Goal: Task Accomplishment & Management: Complete application form

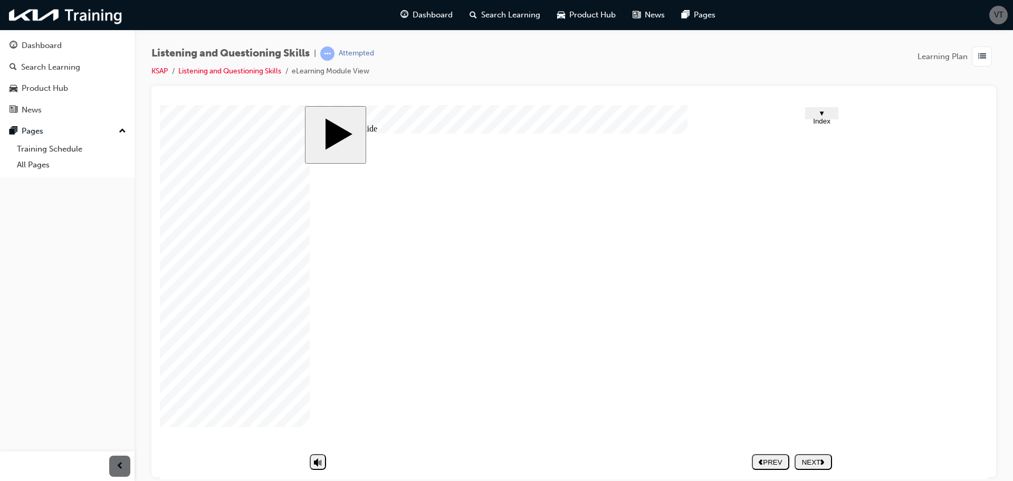
click at [810, 459] on div "NEXT" at bounding box center [813, 461] width 29 height 8
drag, startPoint x: 827, startPoint y: 311, endPoint x: 817, endPoint y: 311, distance: 10.6
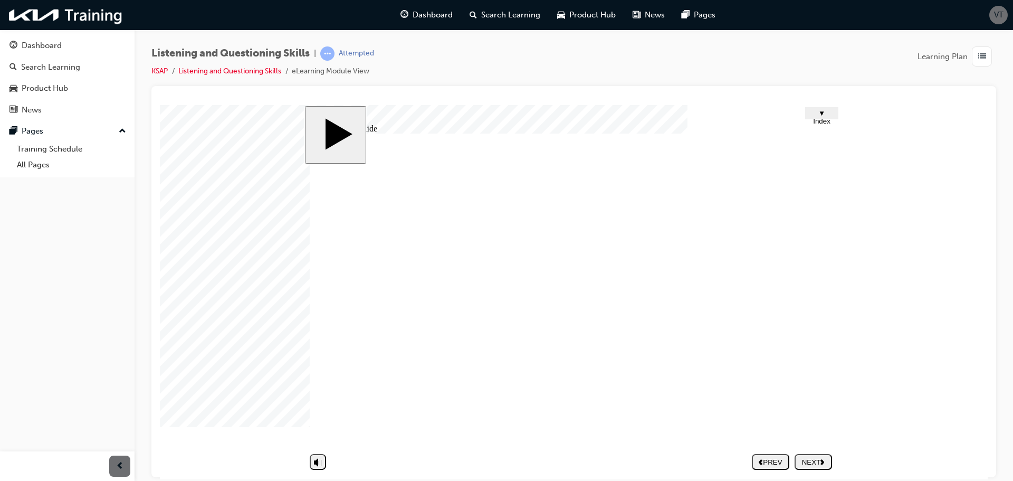
click at [820, 311] on div "Group 1 Yes. That's why I even hate my teacher. The student complained about he…" at bounding box center [573, 294] width 527 height 322
drag, startPoint x: 486, startPoint y: 390, endPoint x: 491, endPoint y: 386, distance: 6.8
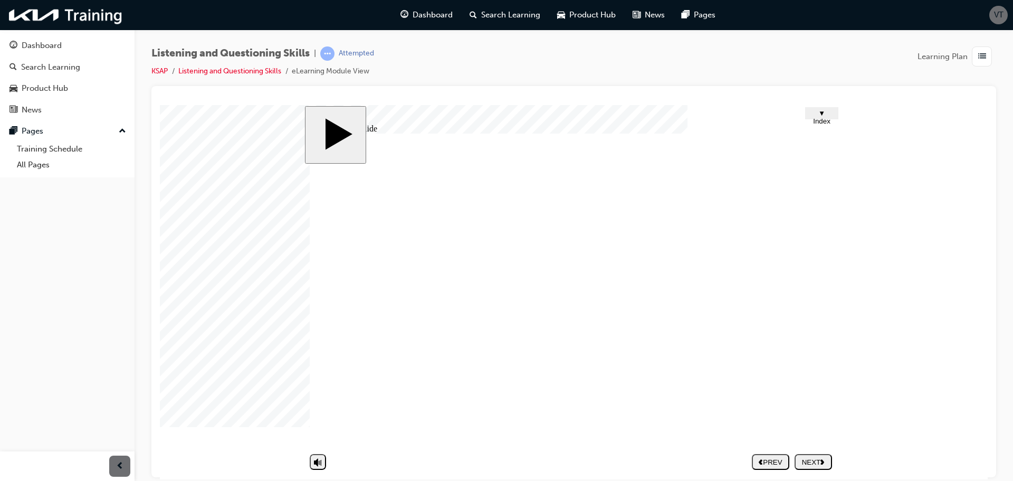
click at [816, 463] on div "NEXT" at bounding box center [813, 461] width 29 height 8
click at [805, 458] on nav "PREV NEXT SUBMIT" at bounding box center [792, 461] width 80 height 24
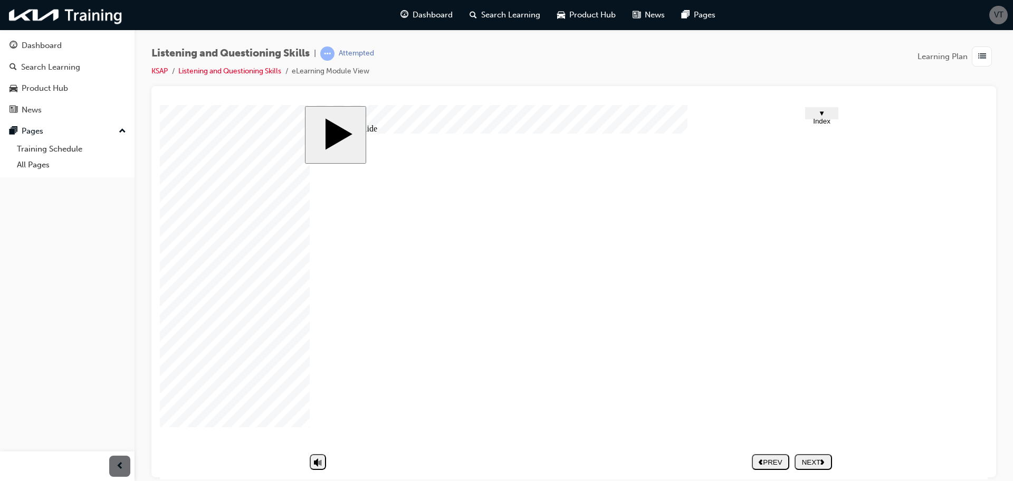
click at [820, 459] on div "NEXT" at bounding box center [813, 461] width 29 height 8
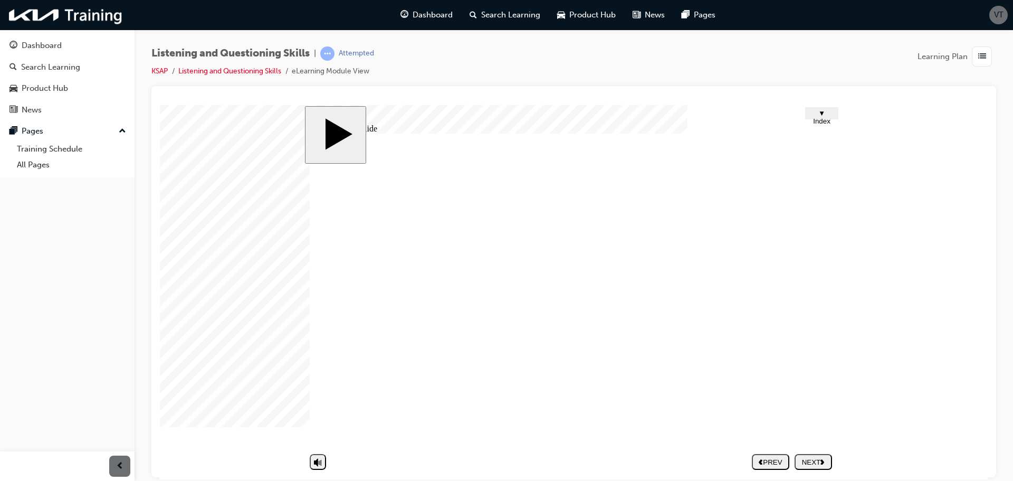
click at [809, 462] on div "NEXT" at bounding box center [813, 461] width 29 height 8
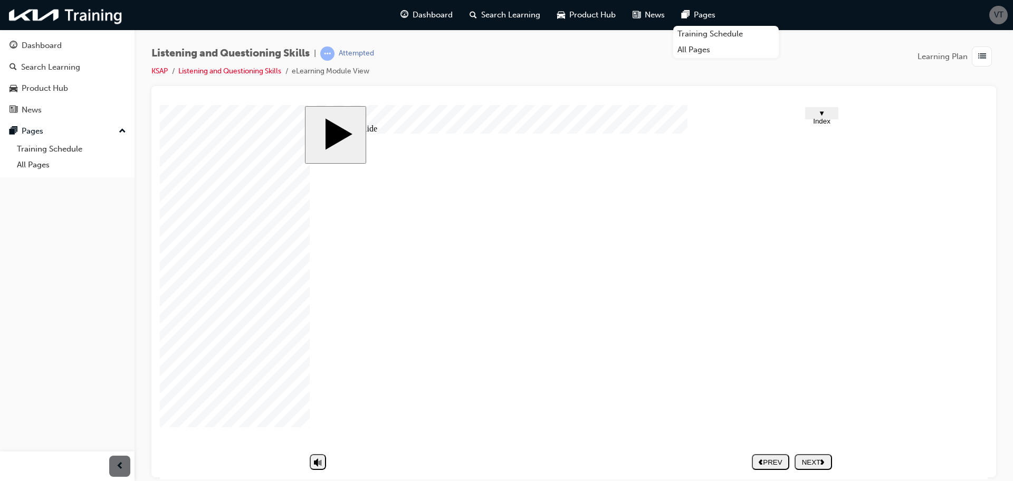
click at [813, 464] on nav "PREV NEXT SUBMIT" at bounding box center [792, 461] width 80 height 24
click at [818, 462] on nav "PREV NEXT SUBMIT" at bounding box center [792, 461] width 80 height 24
drag, startPoint x: 840, startPoint y: 321, endPoint x: 826, endPoint y: 319, distance: 14.0
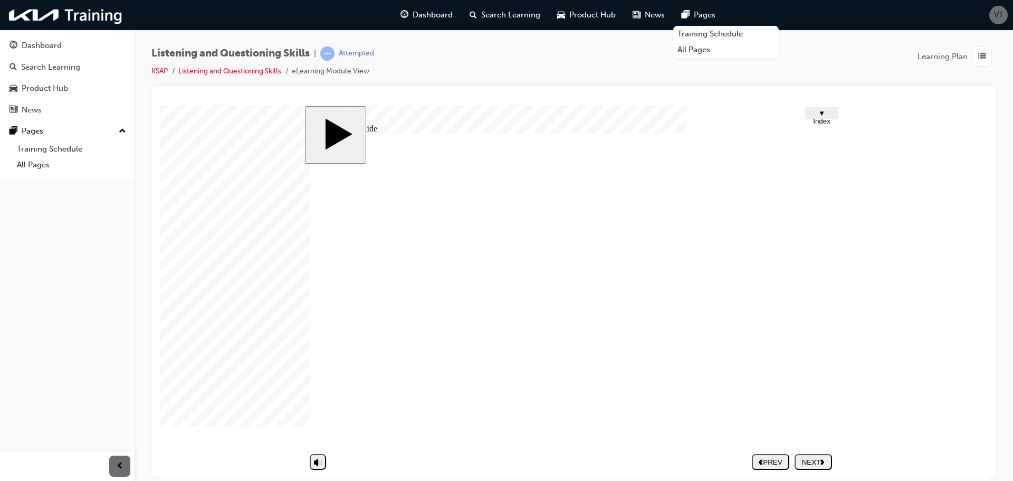
click at [837, 320] on div "slide: Untitled Slide Conversation between a service advisor and a customer Gro…" at bounding box center [574, 291] width 538 height 372
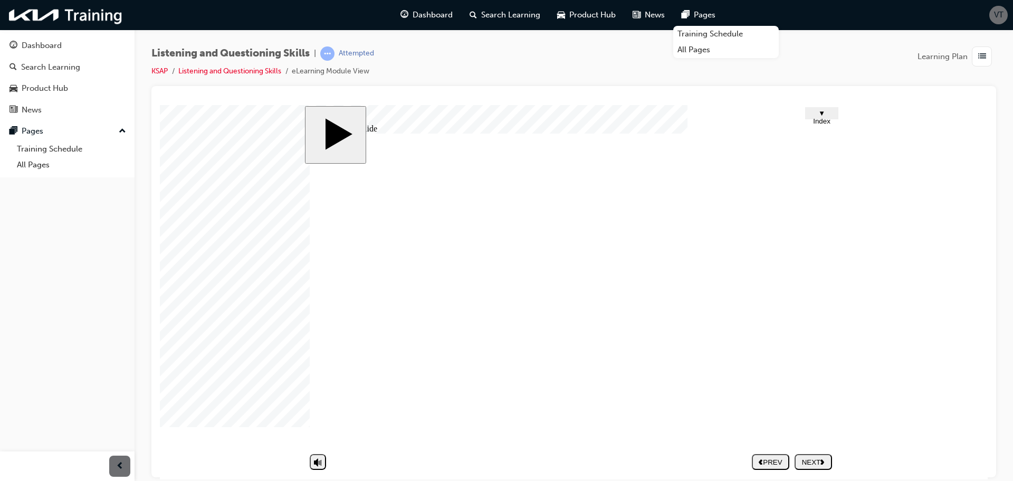
click at [807, 457] on div "NEXT" at bounding box center [813, 461] width 29 height 8
click at [818, 462] on div "NEXT" at bounding box center [813, 461] width 29 height 8
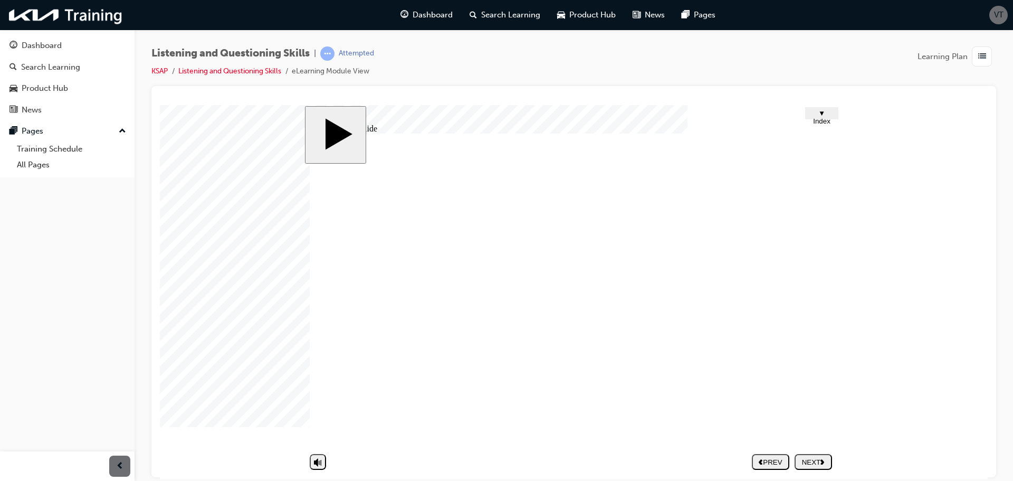
click at [824, 465] on div "NEXT" at bounding box center [813, 461] width 29 height 8
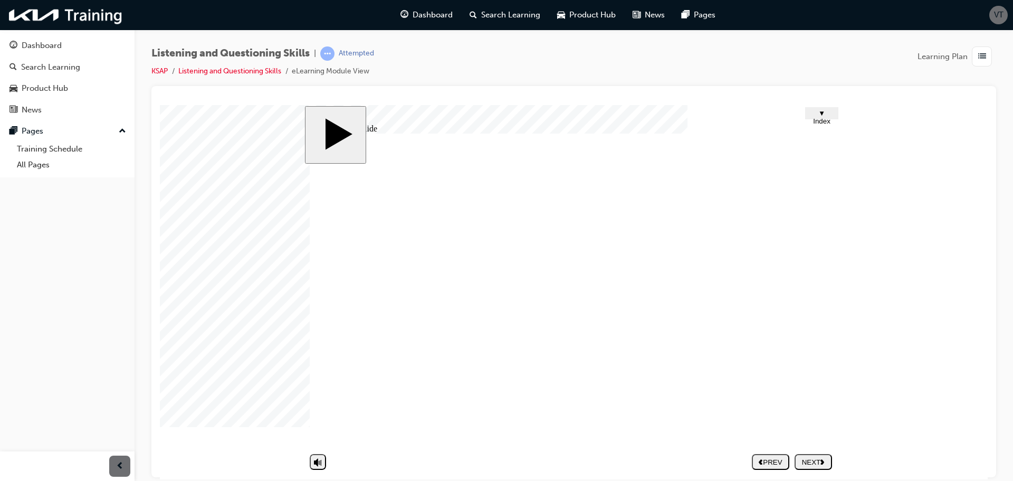
drag, startPoint x: 692, startPoint y: 407, endPoint x: 690, endPoint y: 388, distance: 19.1
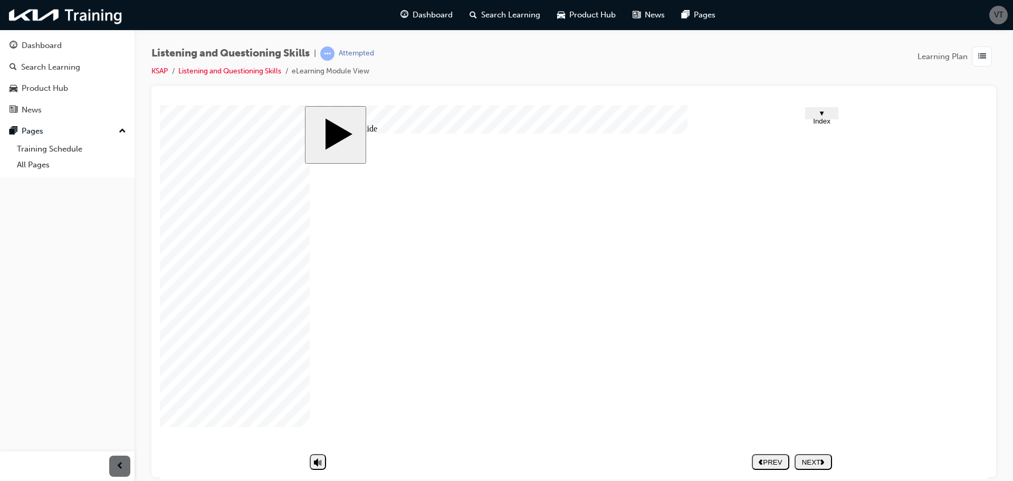
click at [823, 458] on icon "next" at bounding box center [822, 461] width 4 height 6
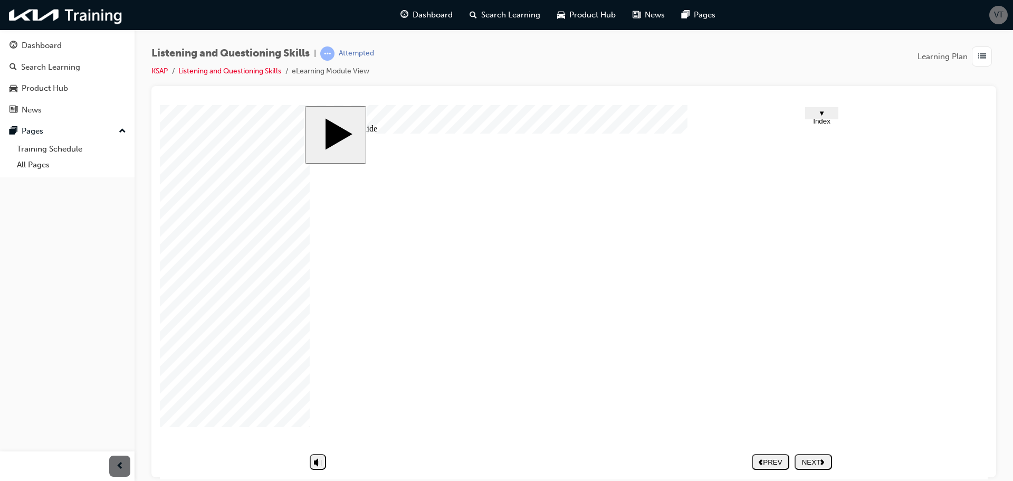
click at [825, 454] on button "NEXT" at bounding box center [812, 461] width 37 height 16
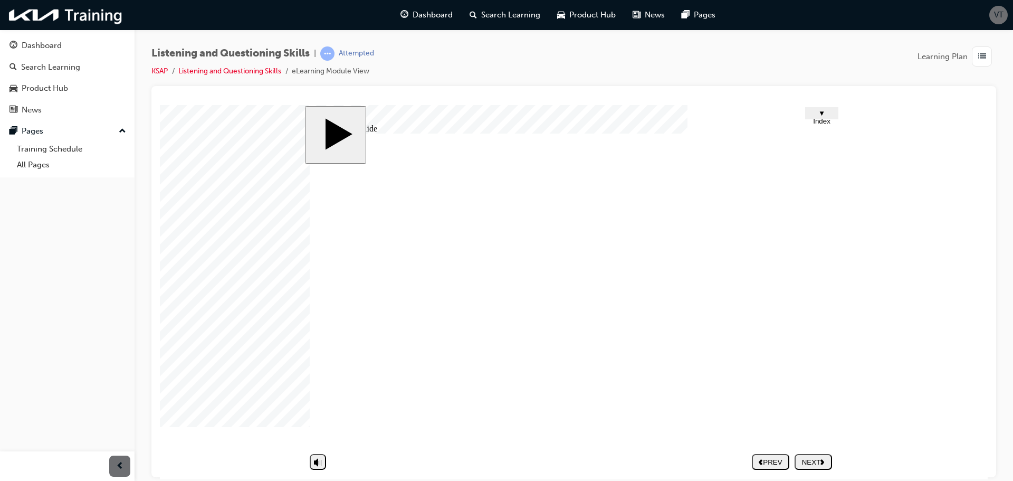
click at [821, 457] on div "NEXT" at bounding box center [813, 461] width 29 height 8
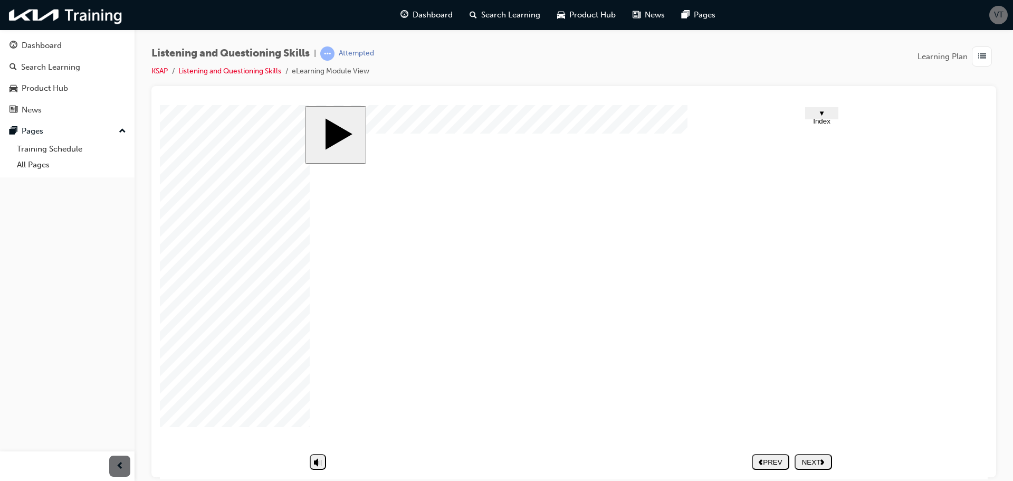
click at [804, 460] on div "NEXT" at bounding box center [813, 461] width 29 height 8
click at [819, 462] on nav "PREV NEXT SUBMIT" at bounding box center [792, 461] width 80 height 24
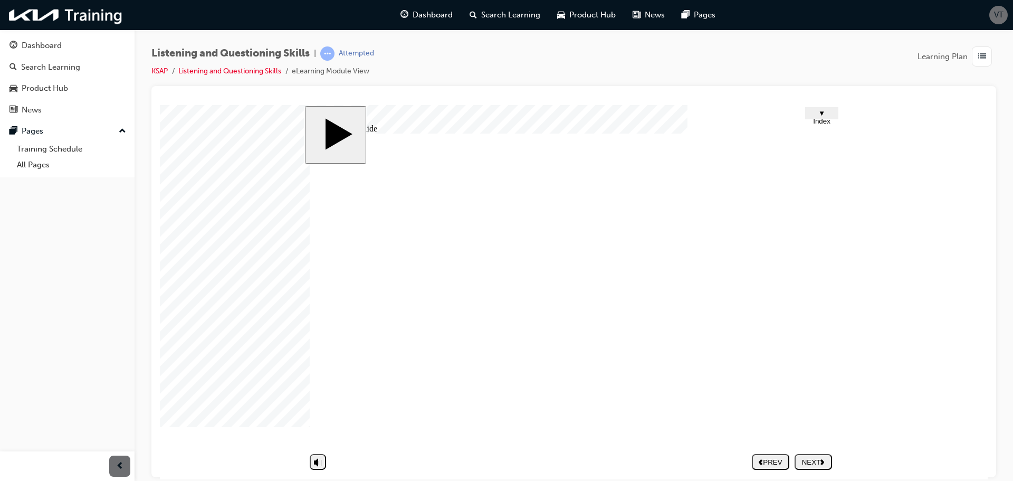
click at [213, 157] on div at bounding box center [186, 130] width 53 height 53
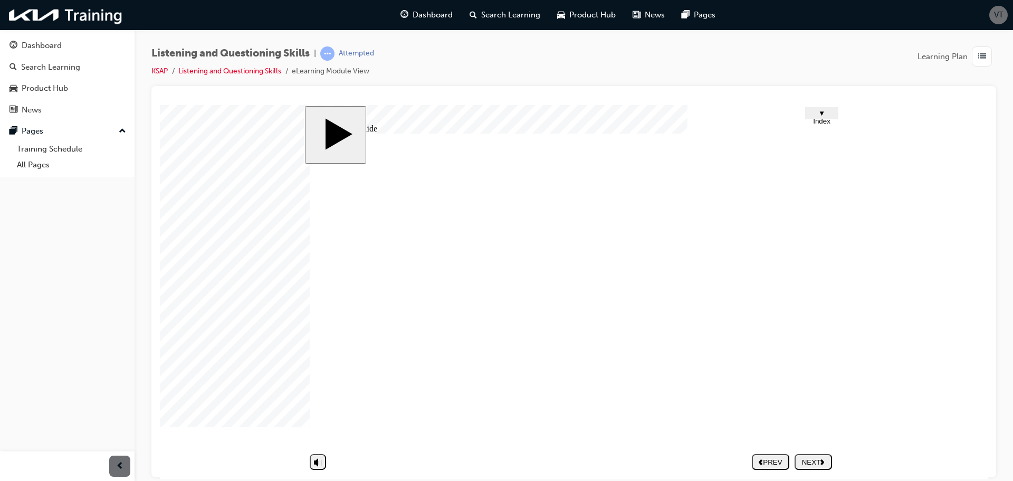
click at [213, 157] on div at bounding box center [186, 130] width 53 height 53
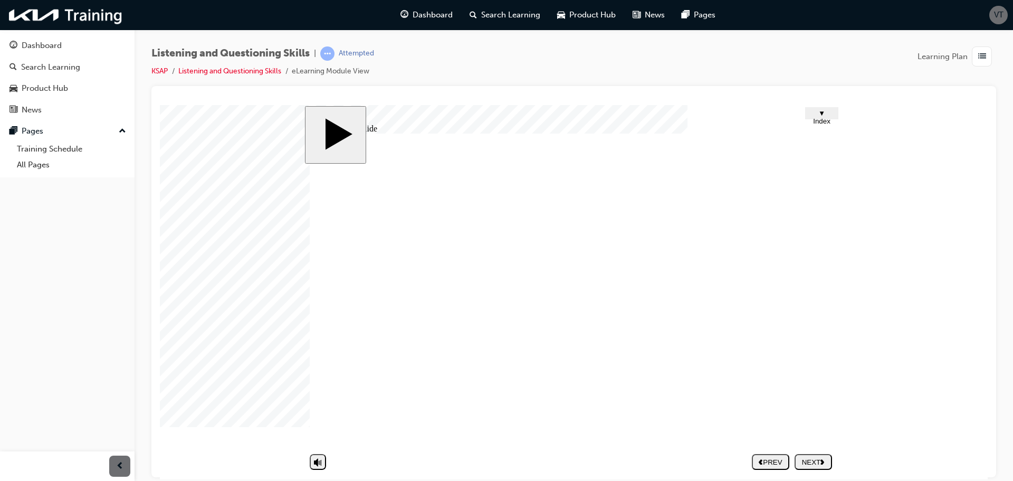
click at [213, 157] on div at bounding box center [186, 130] width 53 height 53
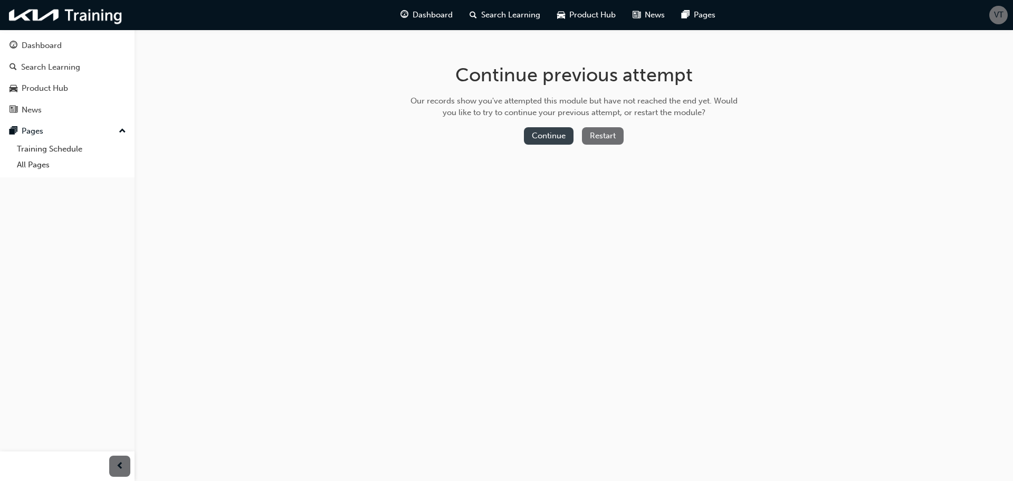
click at [554, 131] on button "Continue" at bounding box center [549, 135] width 50 height 17
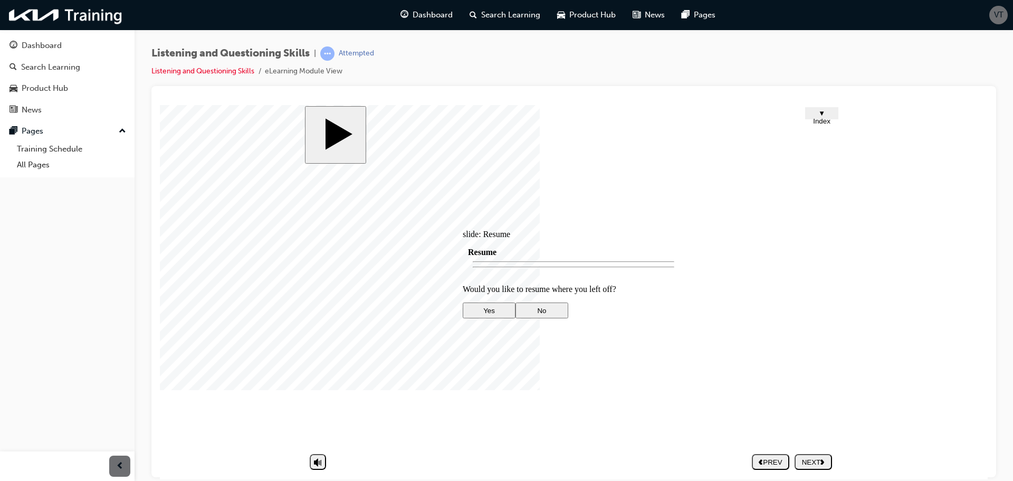
click at [534, 395] on div at bounding box center [574, 395] width 222 height 0
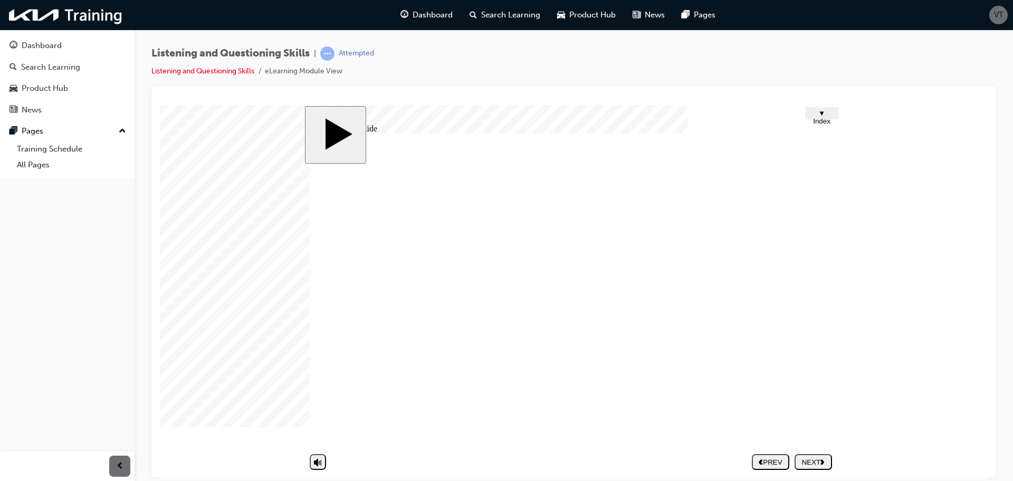
click at [817, 462] on div "NEXT" at bounding box center [813, 461] width 29 height 8
click at [70, 50] on div "Dashboard" at bounding box center [67, 45] width 116 height 13
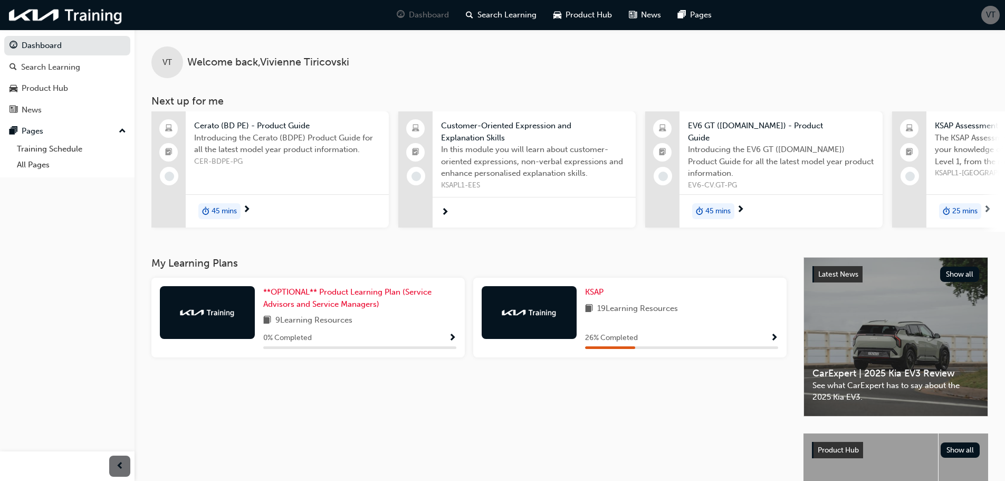
click at [775, 338] on span "Show Progress" at bounding box center [774, 337] width 8 height 9
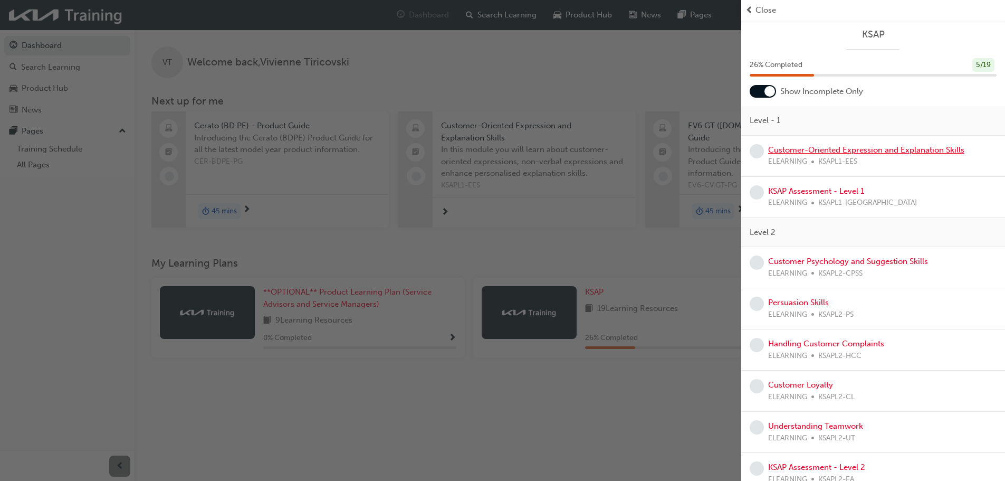
click at [782, 152] on link "Customer-Oriented Expression and Explanation Skills" at bounding box center [866, 149] width 196 height 9
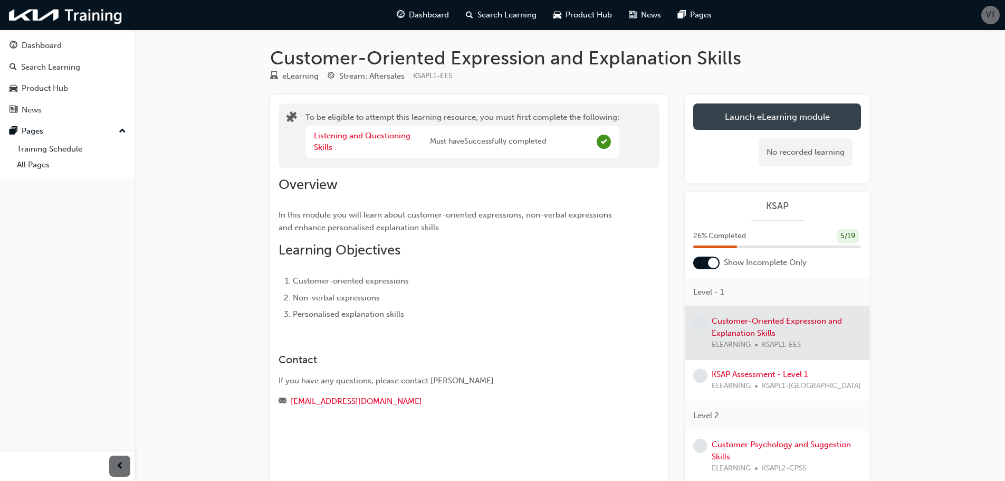
click at [753, 113] on button "Launch eLearning module" at bounding box center [777, 116] width 168 height 26
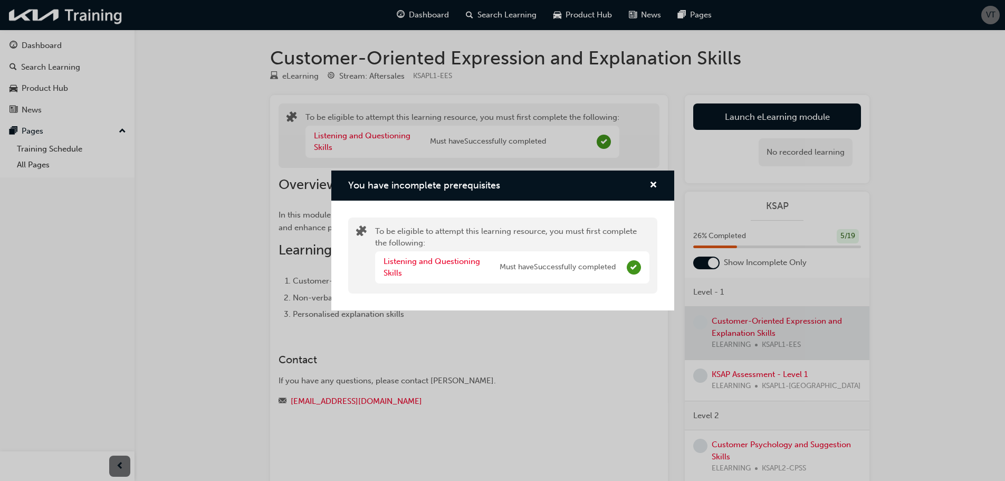
click at [536, 260] on div "Listening and Questioning Skills Must have Successfully completed" at bounding box center [499, 267] width 232 height 24
click at [646, 190] on div "You have incomplete prerequisites" at bounding box center [649, 185] width 16 height 13
click at [650, 188] on span "cross-icon" at bounding box center [653, 185] width 8 height 9
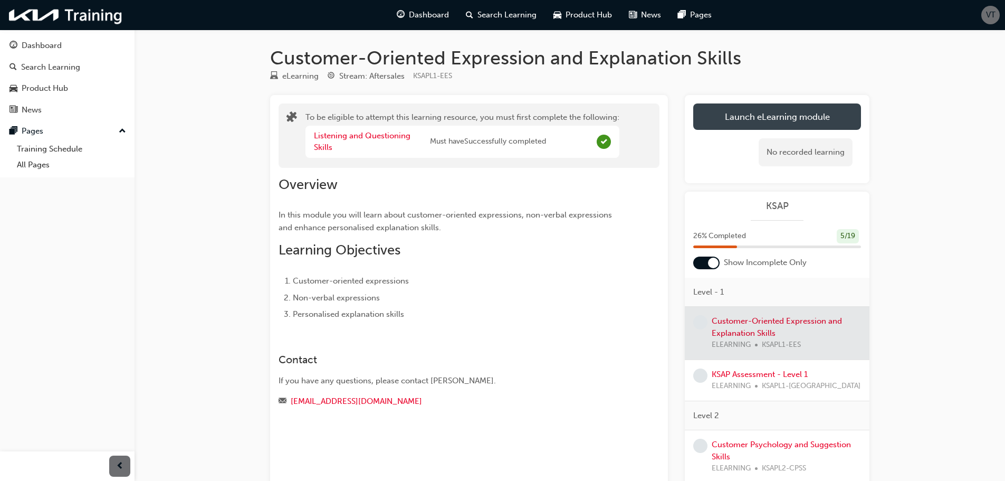
click at [741, 123] on button "Launch eLearning module" at bounding box center [777, 116] width 168 height 26
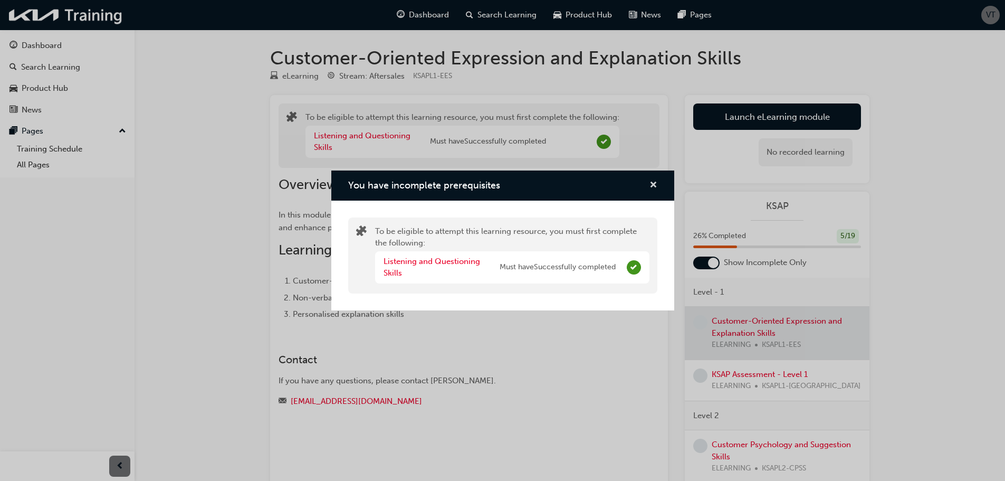
click at [649, 182] on button "You have incomplete prerequisites" at bounding box center [653, 185] width 8 height 13
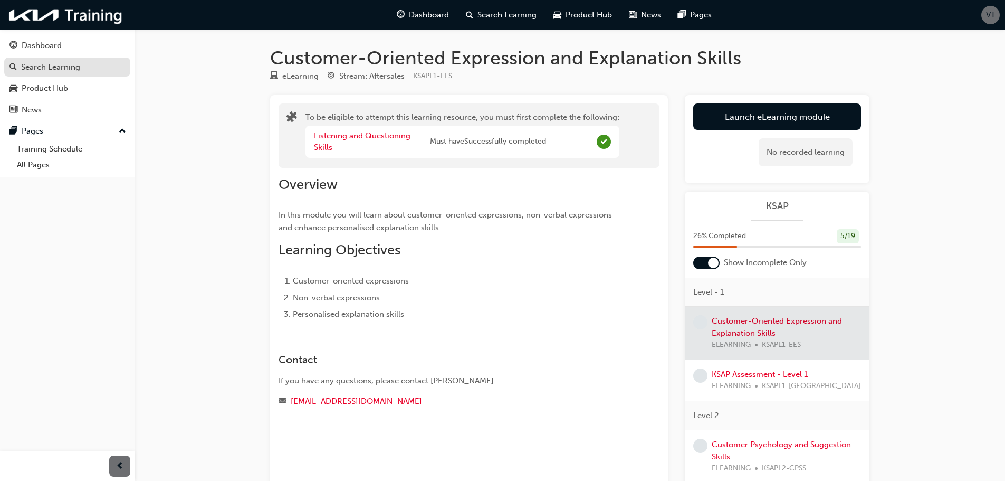
click at [84, 64] on div "Search Learning" at bounding box center [67, 67] width 116 height 13
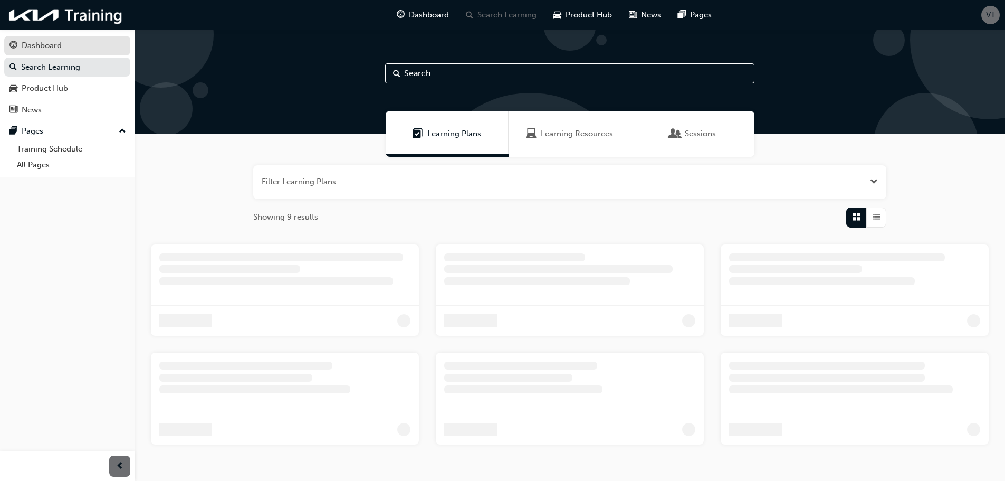
click at [80, 37] on link "Dashboard" at bounding box center [67, 46] width 126 height 20
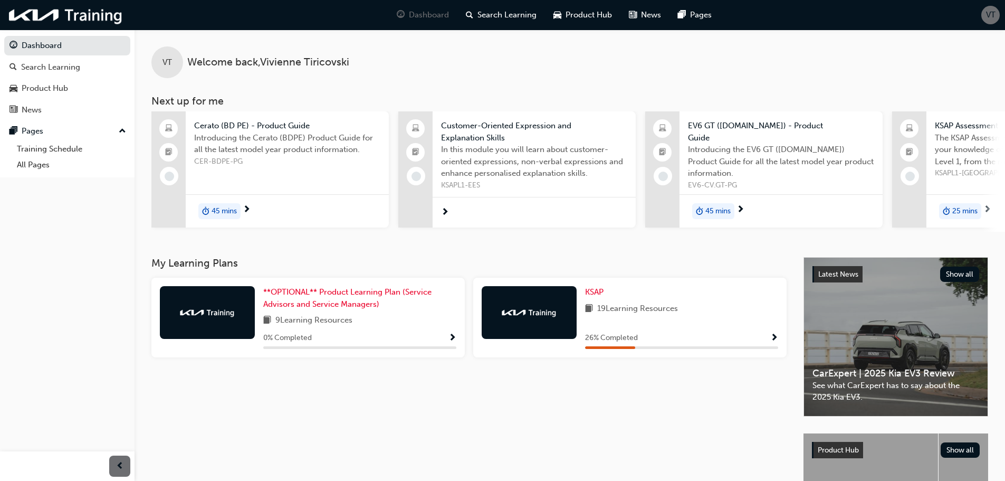
click at [769, 330] on div "KSAP 19 Learning Resources 26 % Completed" at bounding box center [681, 317] width 193 height 63
drag, startPoint x: 769, startPoint y: 333, endPoint x: 769, endPoint y: 339, distance: 5.8
click at [769, 333] on div "26 % Completed" at bounding box center [681, 337] width 193 height 13
click at [769, 340] on div "26 % Completed" at bounding box center [681, 337] width 193 height 13
click at [774, 337] on span "Show Progress" at bounding box center [774, 337] width 8 height 9
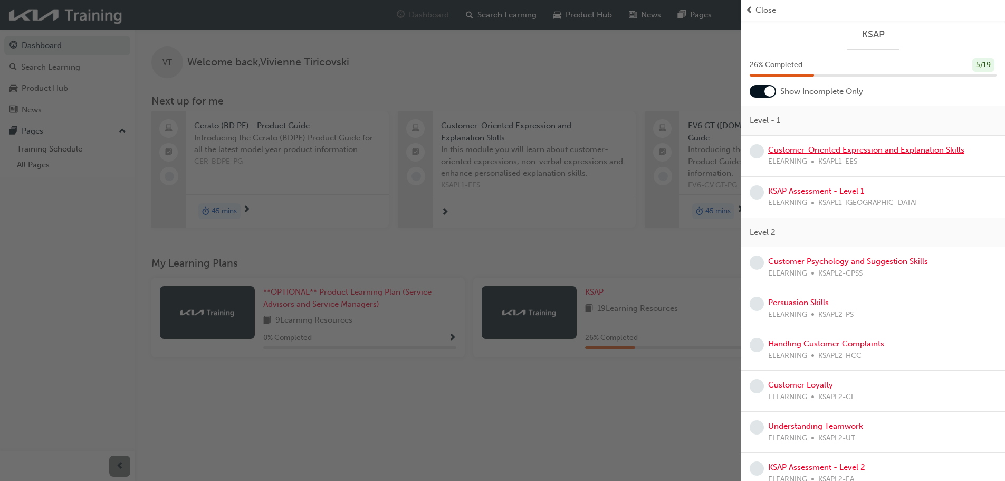
click at [811, 152] on link "Customer-Oriented Expression and Explanation Skills" at bounding box center [866, 149] width 196 height 9
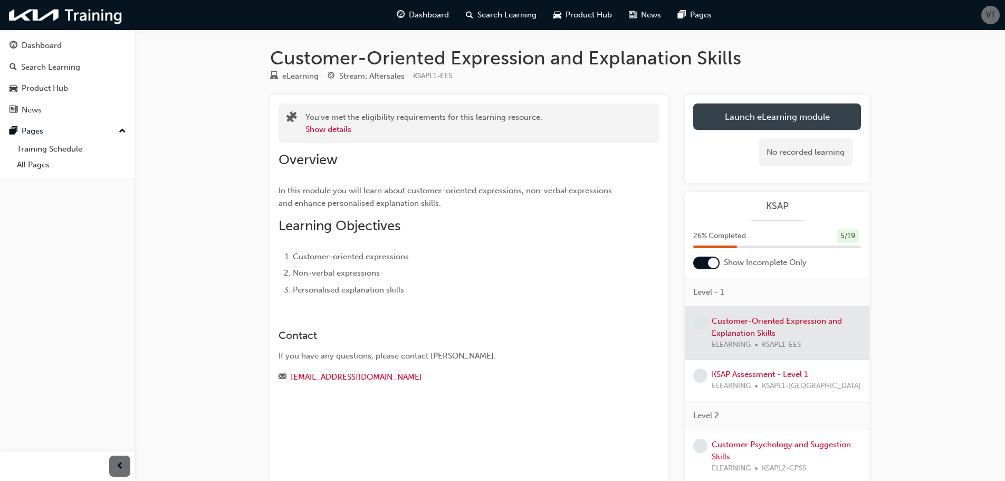
click at [812, 120] on button "Launch eLearning module" at bounding box center [777, 116] width 168 height 26
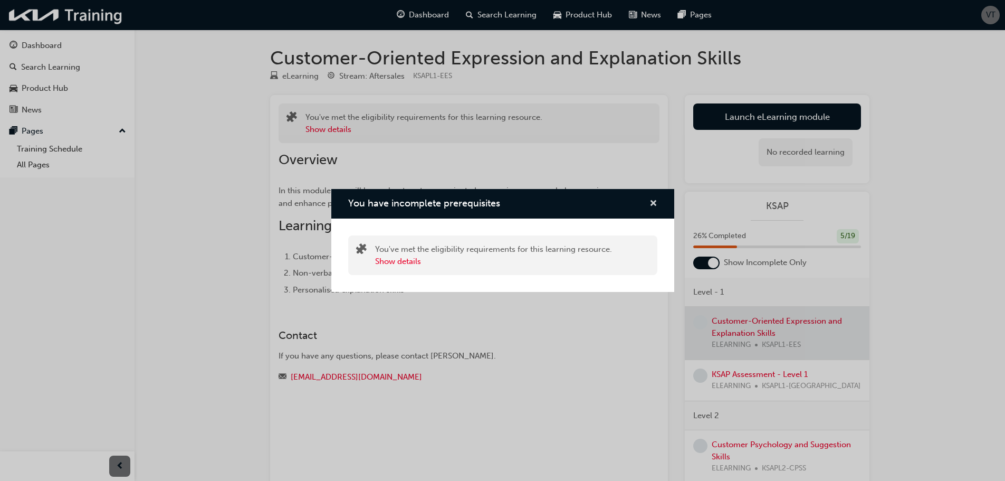
click at [649, 201] on button "You have incomplete prerequisites" at bounding box center [653, 203] width 8 height 13
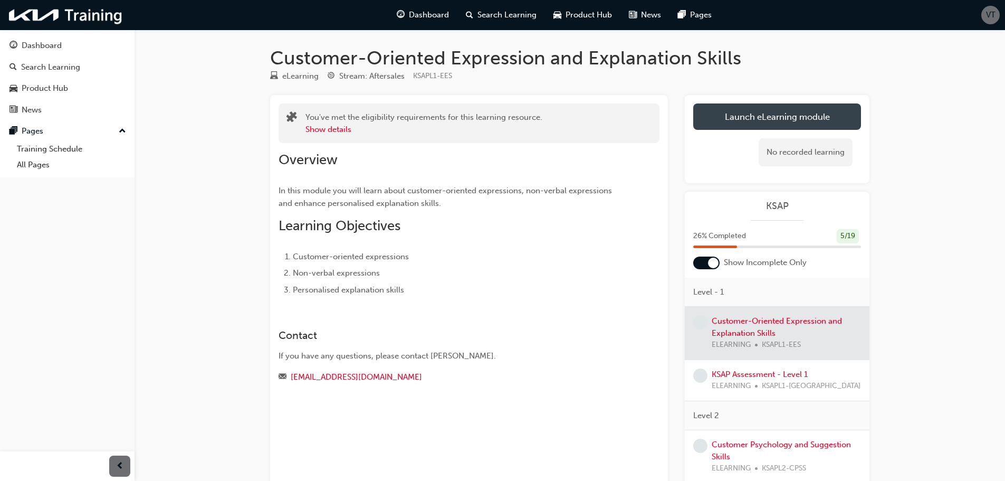
click at [762, 114] on button "Launch eLearning module" at bounding box center [777, 116] width 168 height 26
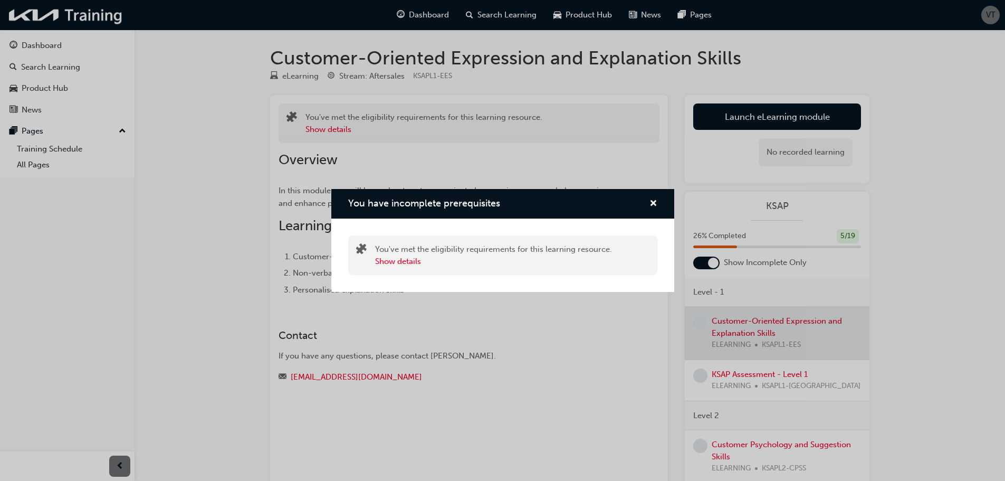
drag, startPoint x: 741, startPoint y: 313, endPoint x: 736, endPoint y: 320, distance: 8.3
click at [741, 313] on div "You have incomplete prerequisites You've met the eligibility requirements for t…" at bounding box center [502, 240] width 1005 height 481
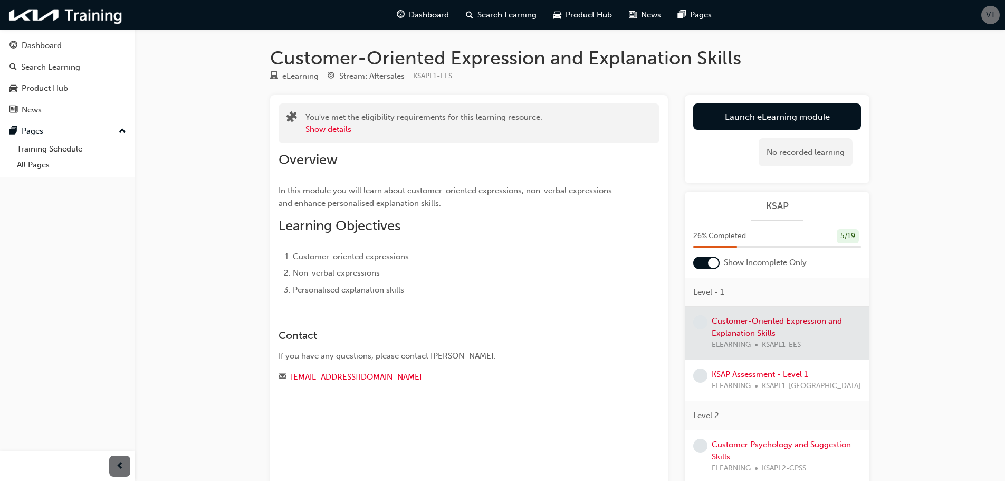
click at [722, 330] on div at bounding box center [777, 332] width 185 height 53
click at [324, 296] on div "You've met the eligibility requirements for this learning resource. Show detail…" at bounding box center [469, 292] width 398 height 394
click at [723, 326] on div at bounding box center [777, 332] width 185 height 53
drag, startPoint x: 723, startPoint y: 326, endPoint x: 748, endPoint y: 366, distance: 47.1
click at [723, 328] on div at bounding box center [777, 332] width 185 height 53
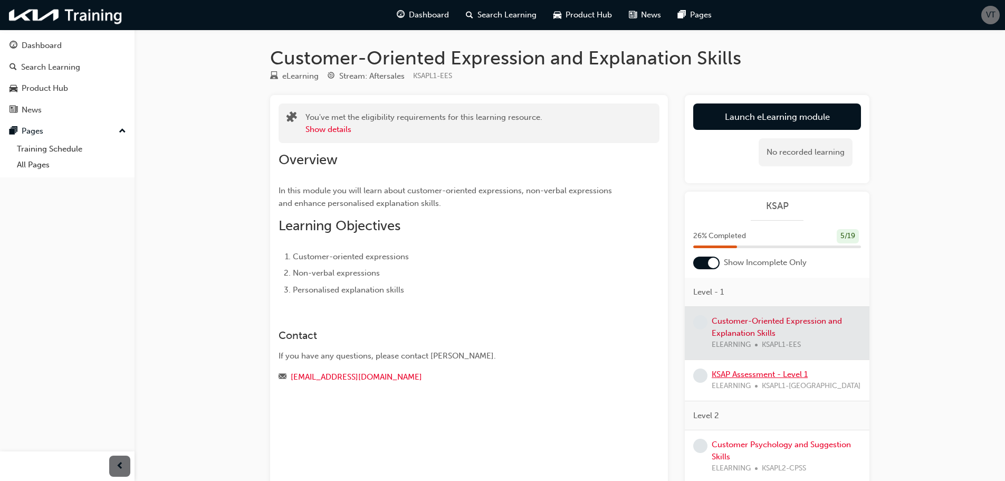
click at [741, 377] on link "KSAP Assessment - Level 1" at bounding box center [760, 373] width 96 height 9
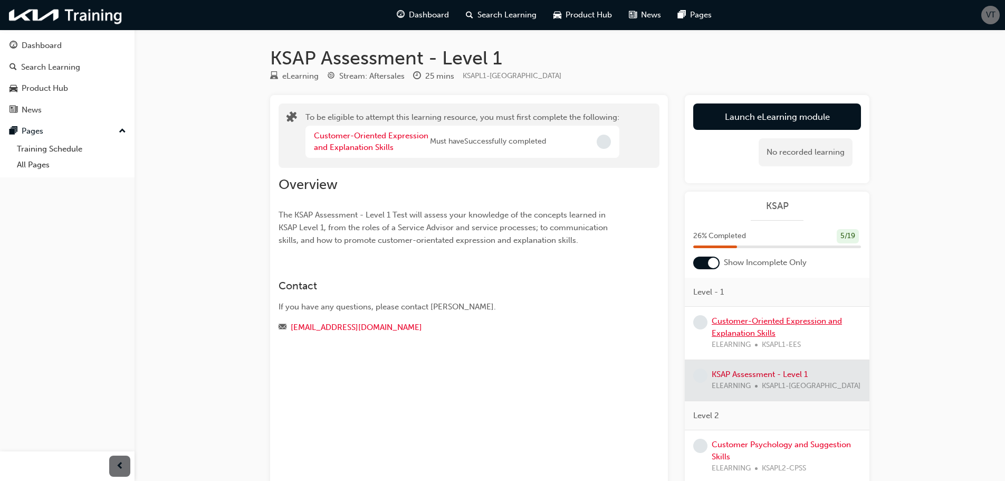
click at [742, 324] on link "Customer-Oriented Expression and Explanation Skills" at bounding box center [777, 327] width 130 height 22
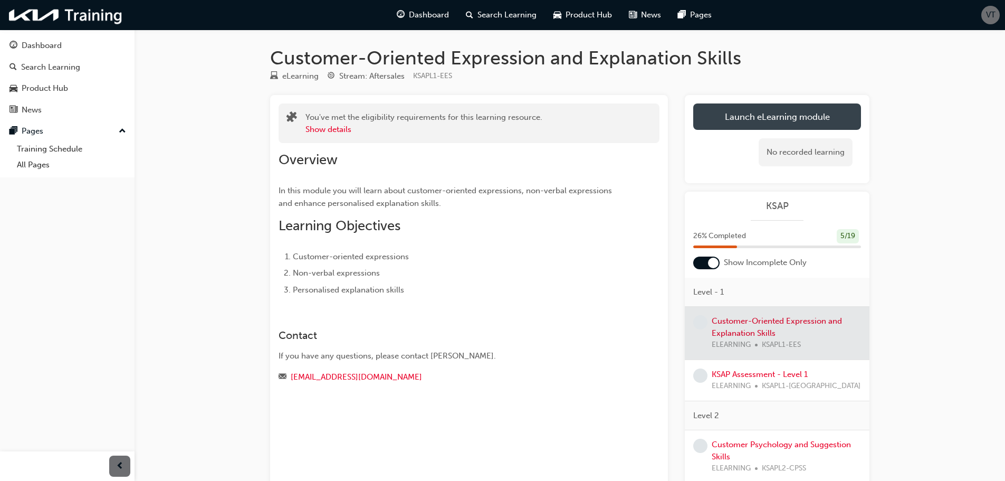
click at [772, 127] on button "Launch eLearning module" at bounding box center [777, 116] width 168 height 26
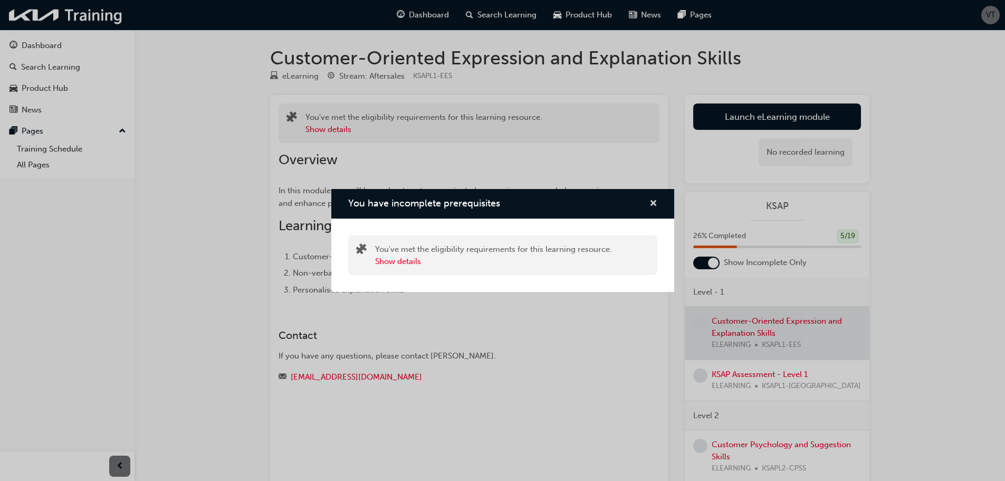
click at [653, 204] on span "cross-icon" at bounding box center [653, 203] width 8 height 9
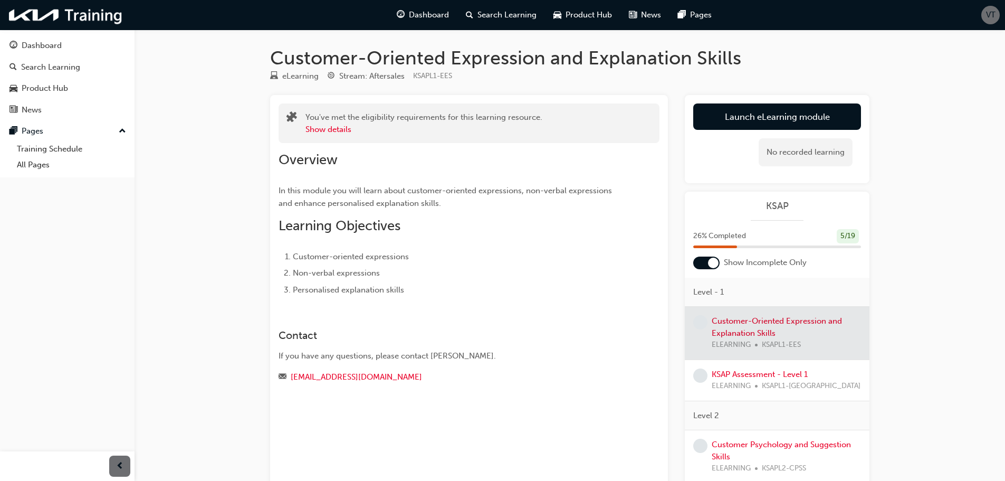
click at [781, 95] on div "Launch eLearning module Learning Plan No recorded learning" at bounding box center [777, 139] width 185 height 88
click at [772, 110] on button "Launch eLearning module" at bounding box center [777, 116] width 168 height 26
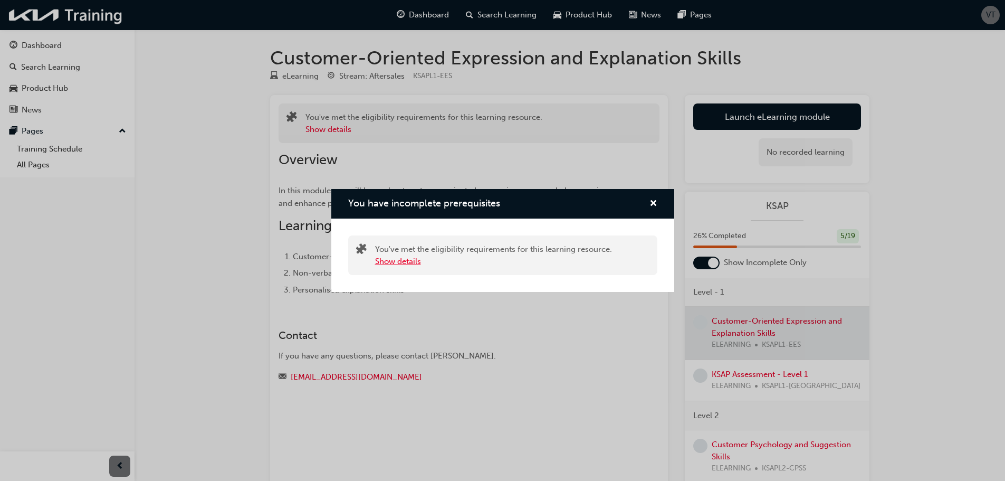
click at [407, 264] on button "Show details" at bounding box center [398, 261] width 46 height 12
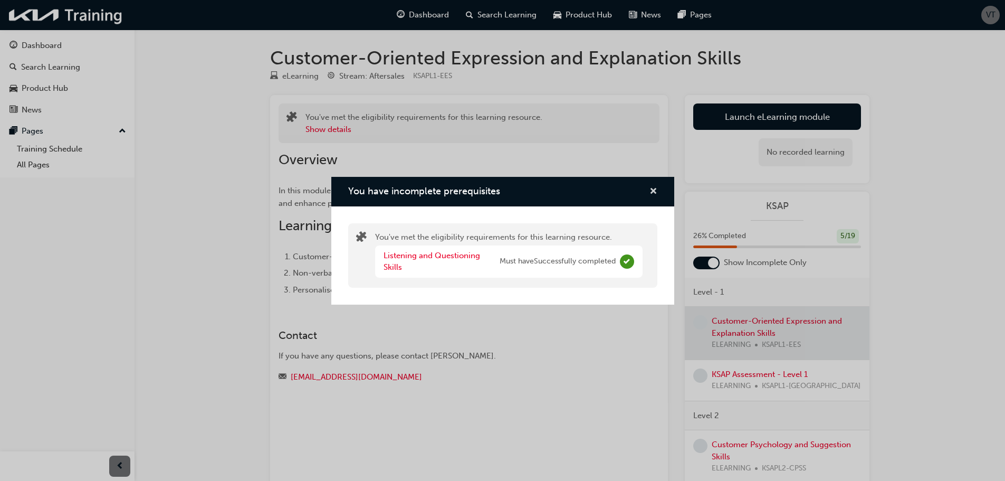
click at [655, 194] on span "cross-icon" at bounding box center [653, 191] width 8 height 9
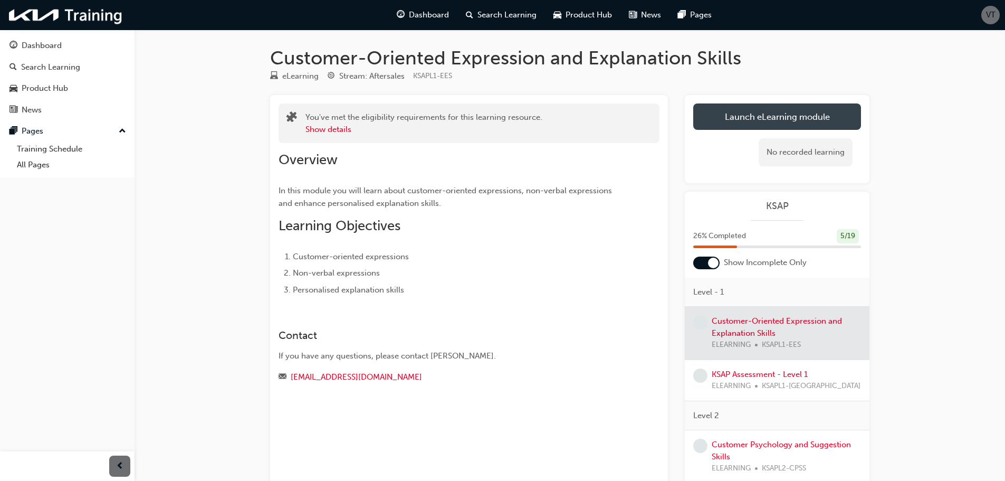
click at [747, 129] on button "Launch eLearning module" at bounding box center [777, 116] width 168 height 26
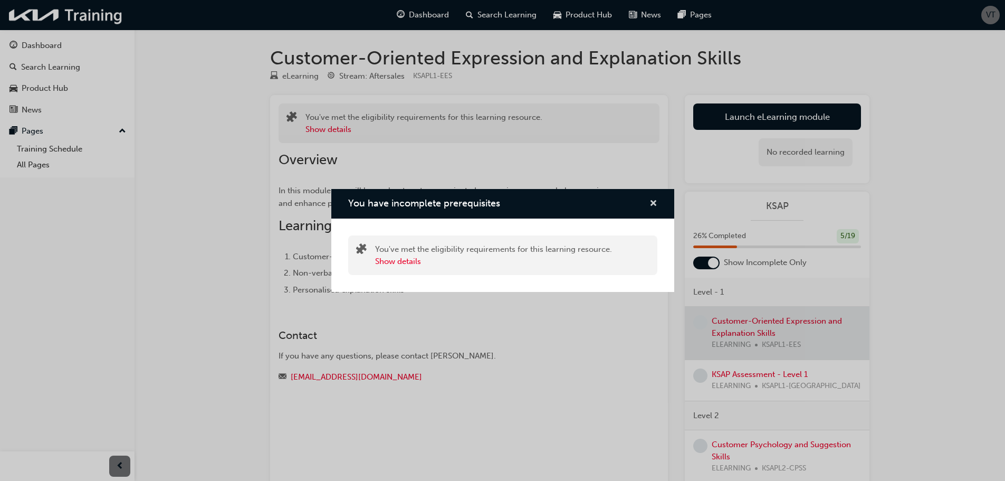
click at [654, 202] on span "cross-icon" at bounding box center [653, 203] width 8 height 9
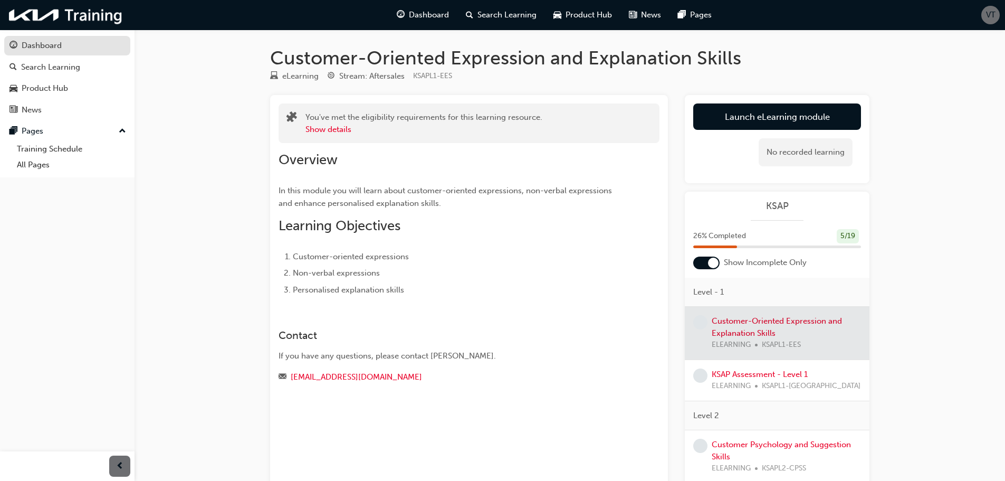
click at [54, 44] on div "Dashboard" at bounding box center [42, 46] width 40 height 12
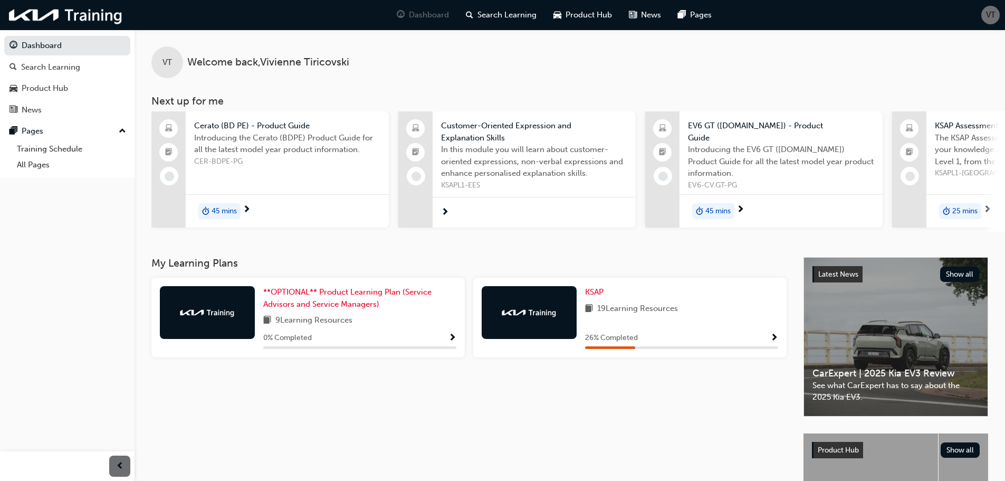
click at [773, 339] on span "Show Progress" at bounding box center [774, 337] width 8 height 9
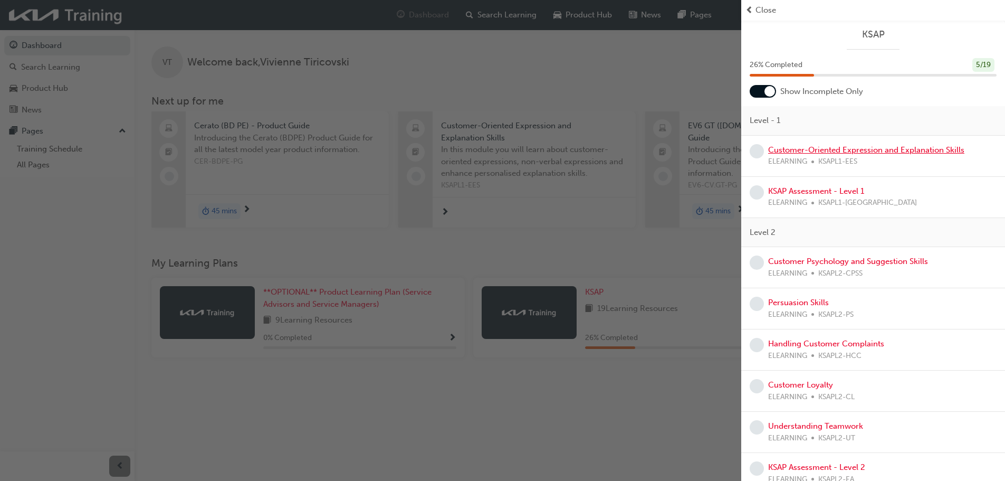
click at [801, 151] on link "Customer-Oriented Expression and Explanation Skills" at bounding box center [866, 149] width 196 height 9
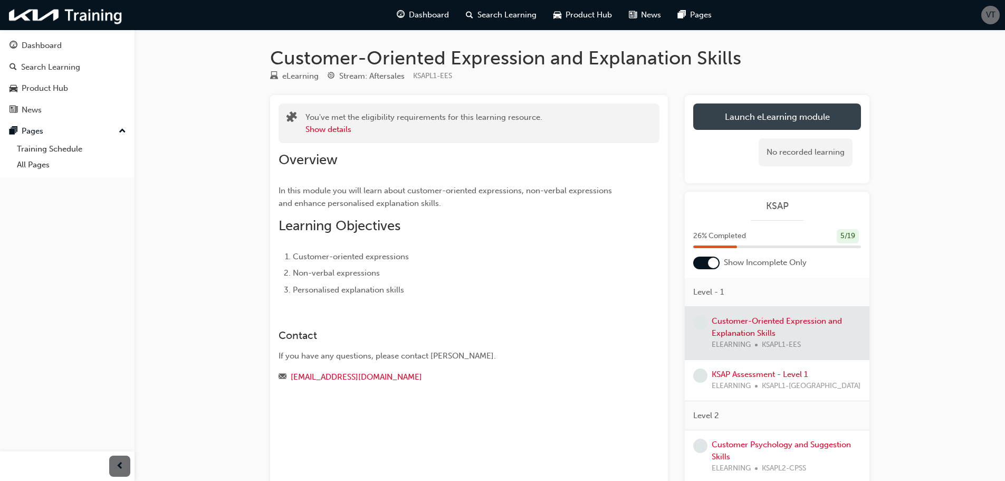
click at [745, 127] on link "Launch eLearning module" at bounding box center [777, 116] width 168 height 26
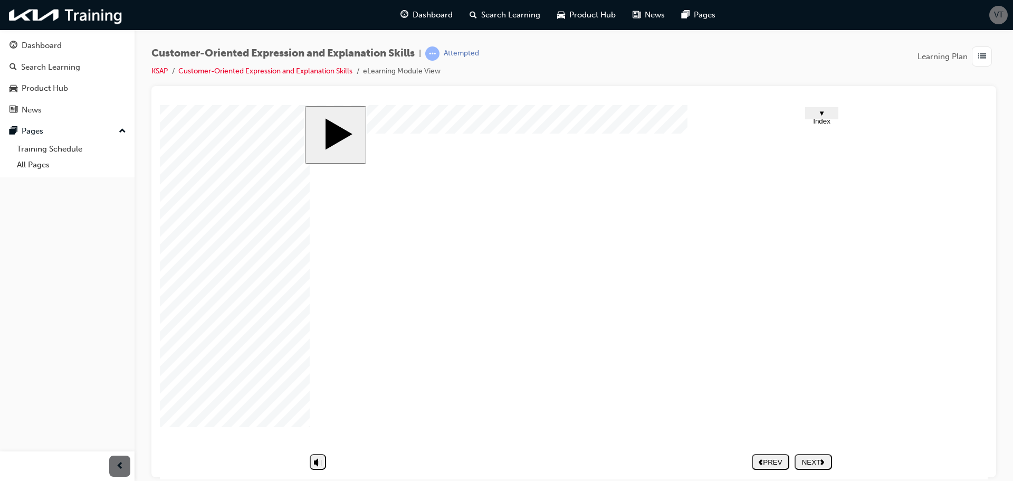
click at [810, 462] on nav "PREV NEXT SUBMIT" at bounding box center [792, 461] width 80 height 24
click at [322, 453] on div "misc controls" at bounding box center [318, 441] width 16 height 56
click at [319, 426] on icon "volume" at bounding box center [318, 420] width 8 height 11
type input "0"
click at [818, 458] on div "NEXT" at bounding box center [813, 461] width 29 height 8
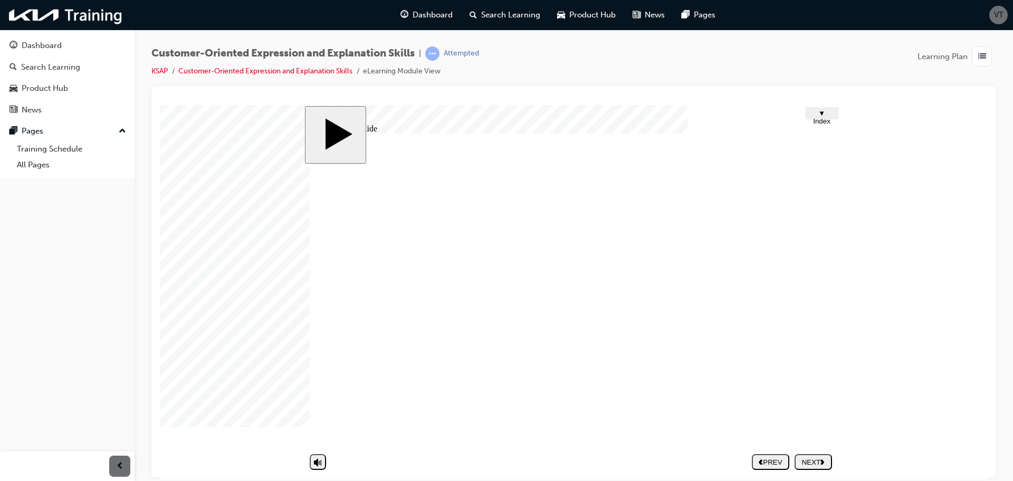
click at [803, 455] on button "NEXT" at bounding box center [812, 461] width 37 height 16
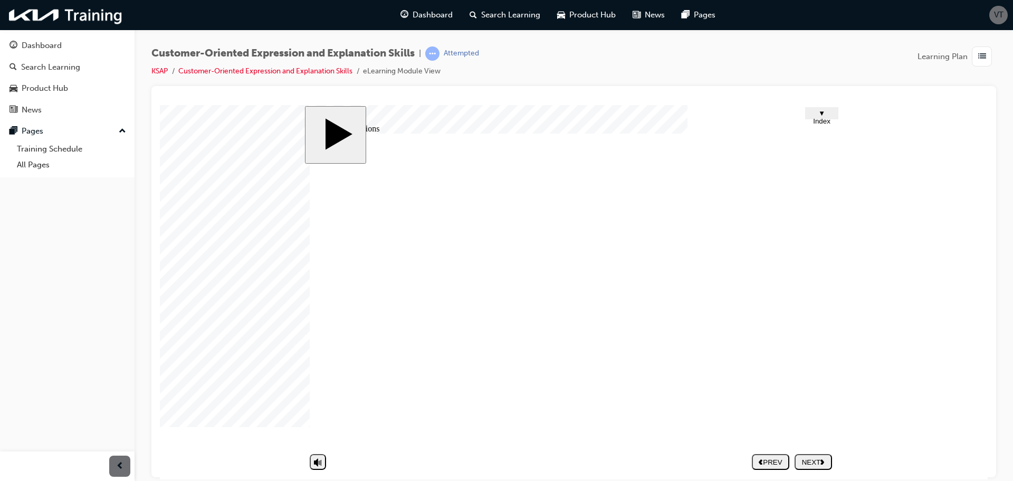
click at [818, 463] on div "NEXT" at bounding box center [813, 461] width 29 height 8
click at [817, 460] on nav "PREV NEXT SUBMIT" at bounding box center [792, 461] width 80 height 24
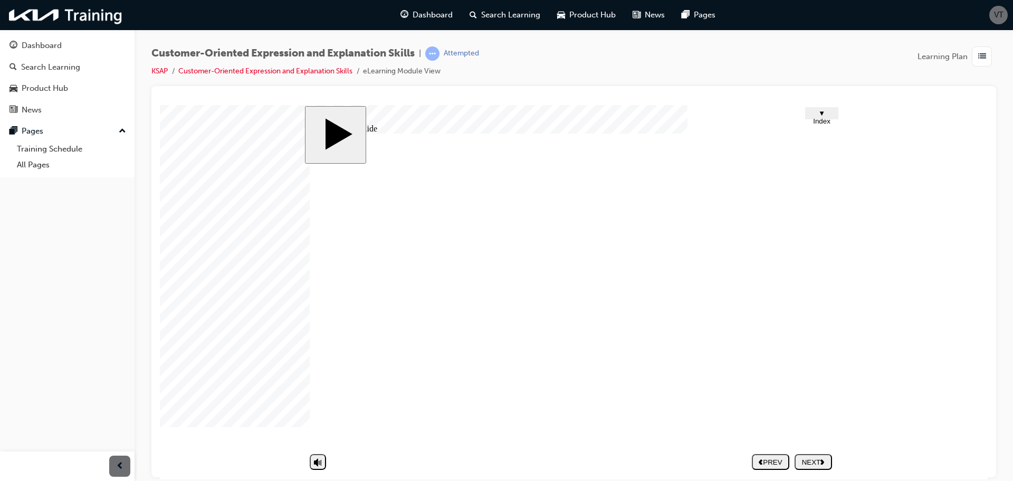
click at [823, 459] on polygon "next" at bounding box center [822, 460] width 4 height 5
click at [806, 460] on div "NEXT" at bounding box center [813, 461] width 29 height 8
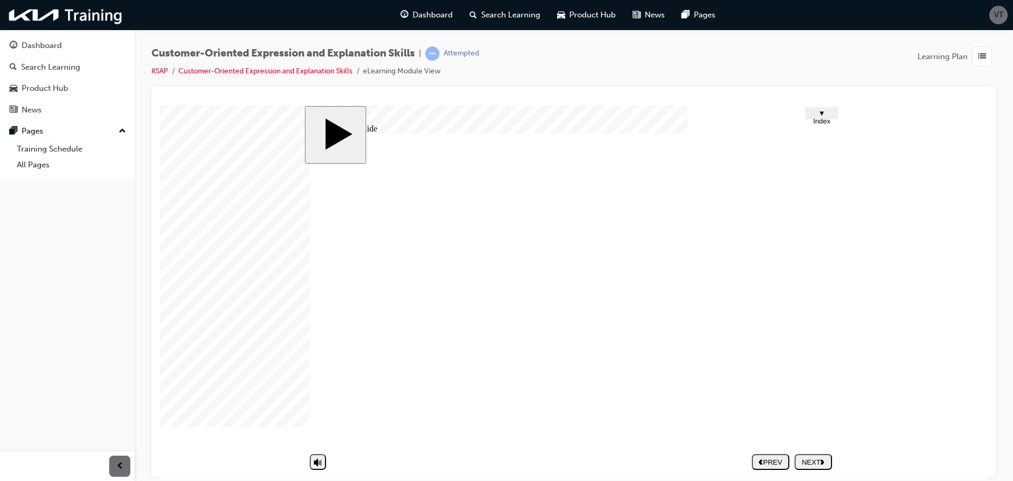
click at [804, 457] on div "NEXT" at bounding box center [813, 461] width 29 height 8
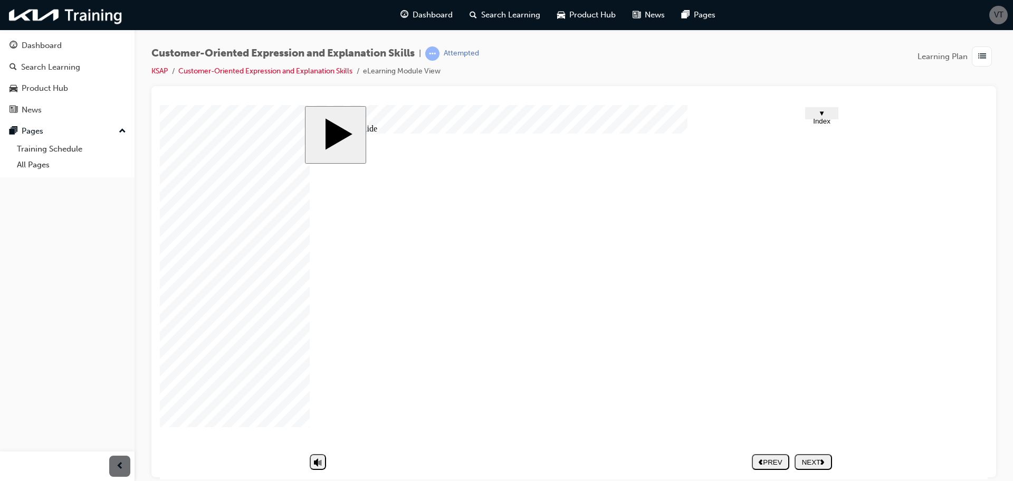
click at [824, 459] on icon "next" at bounding box center [822, 461] width 4 height 6
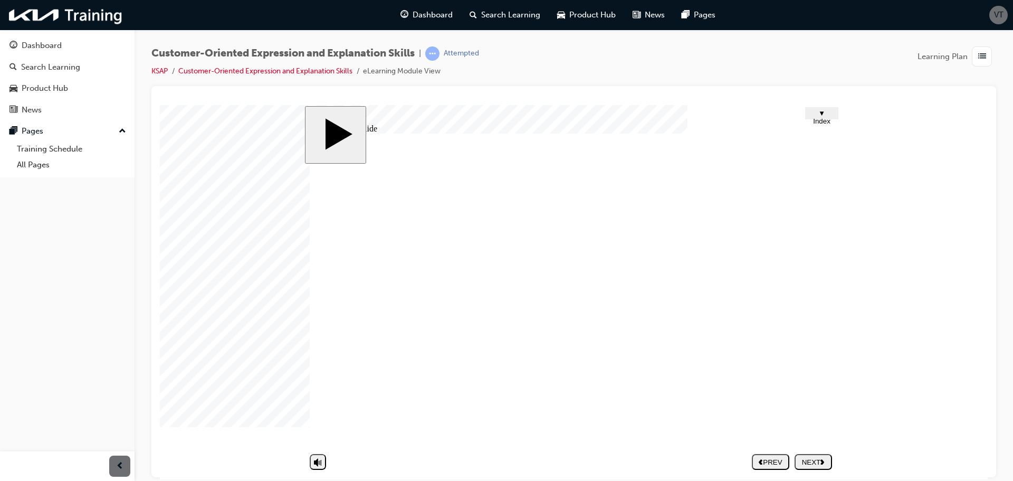
type input "s"
type input "sh"
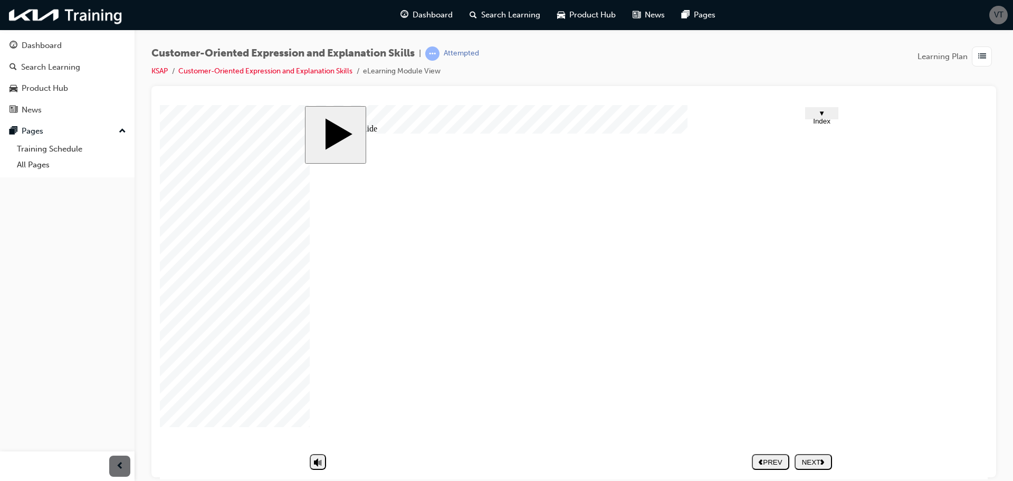
type input "shu"
type input "shus"
type input "shush"
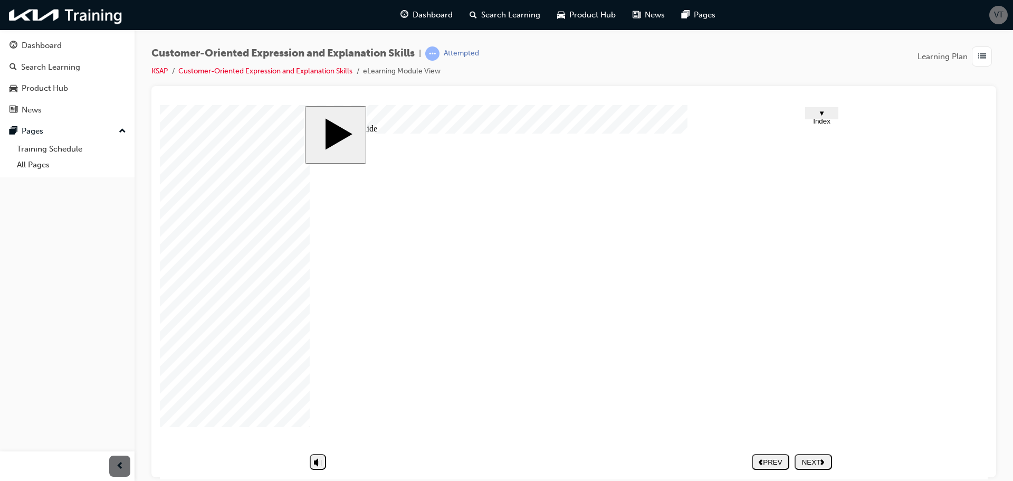
type input "shush"
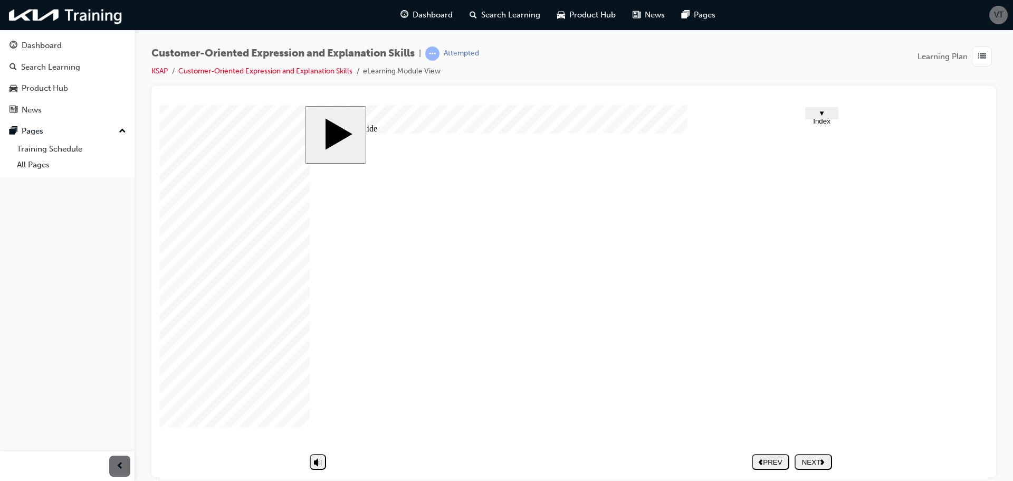
type input "a"
type input "an"
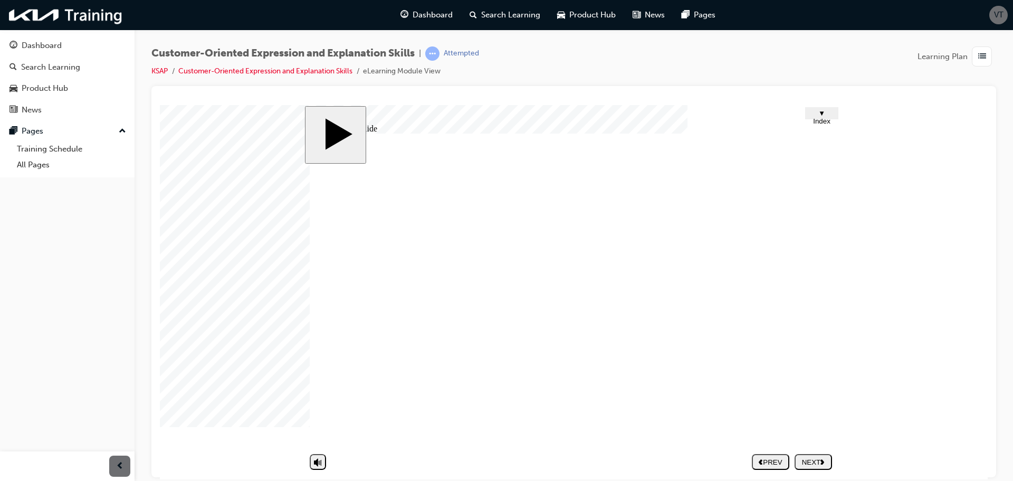
type input "ang"
type input "ange"
type input "anger"
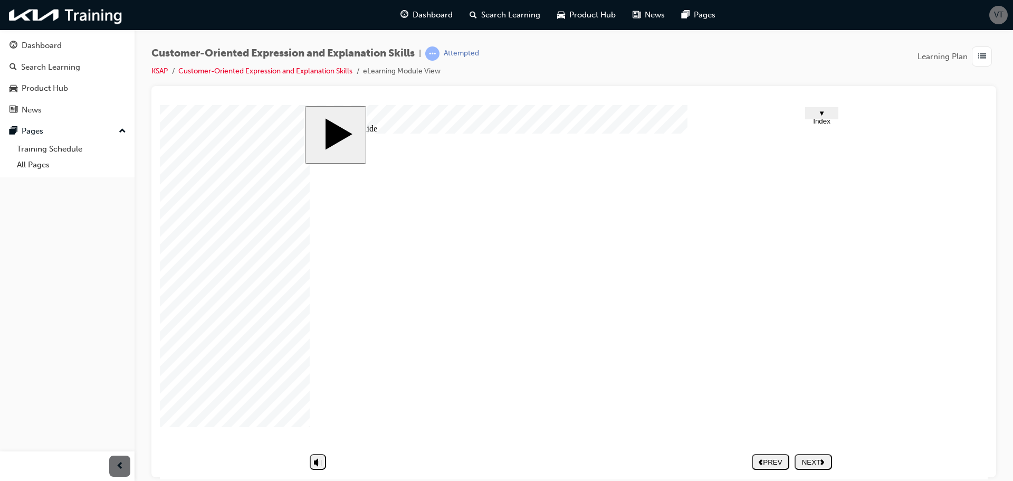
type input "anger"
type input "f"
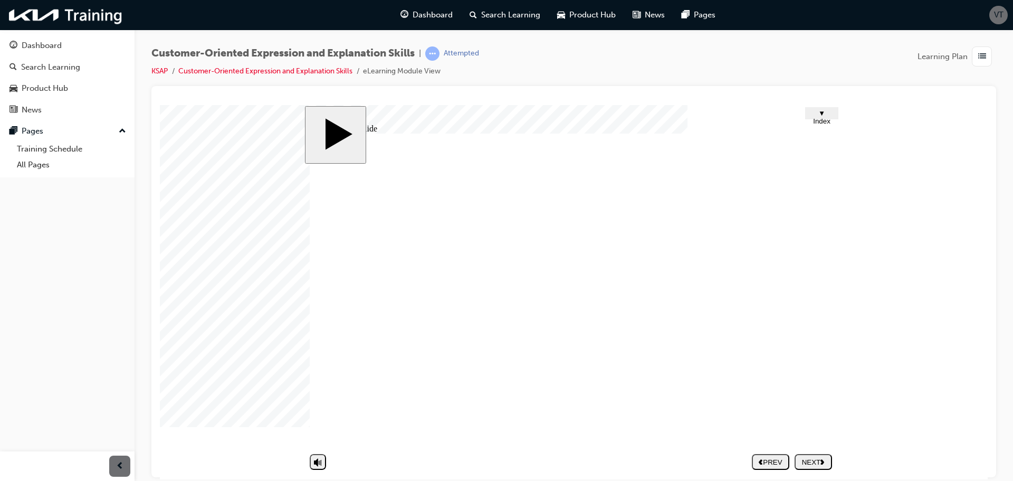
type input "fr"
type input "fru"
type input "frus"
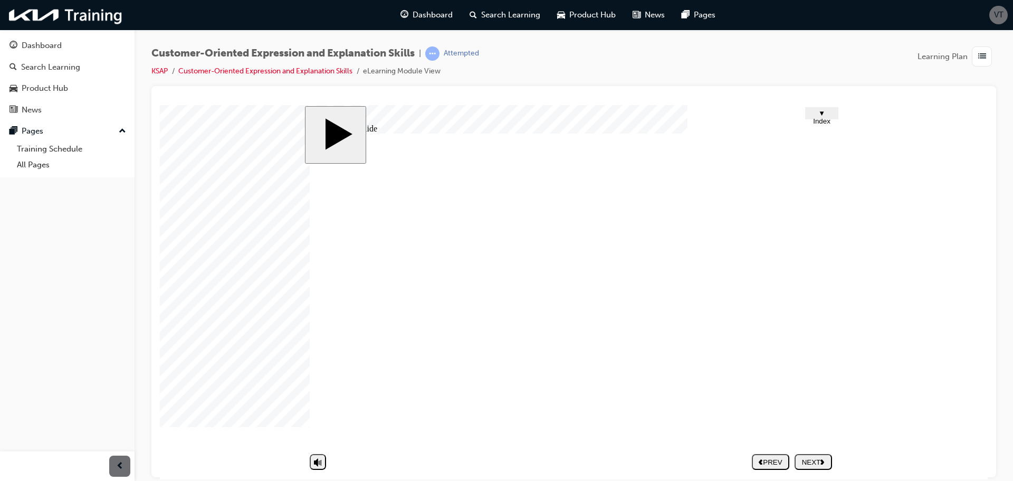
type input "frus"
type input "frust"
type input "frustr"
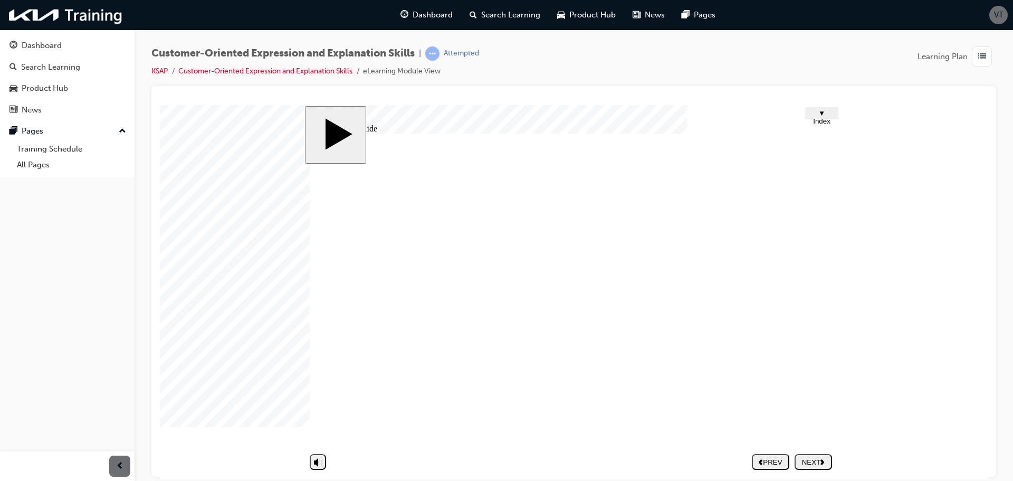
type input "frustra"
type input "frustrat"
type input "frustrati"
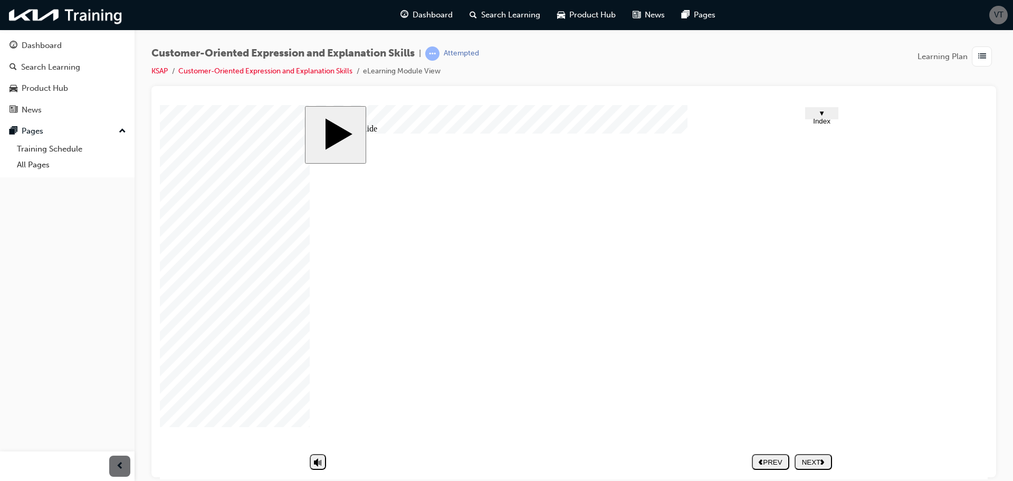
type input "frustrati"
type input "frustratio"
type input "frustration"
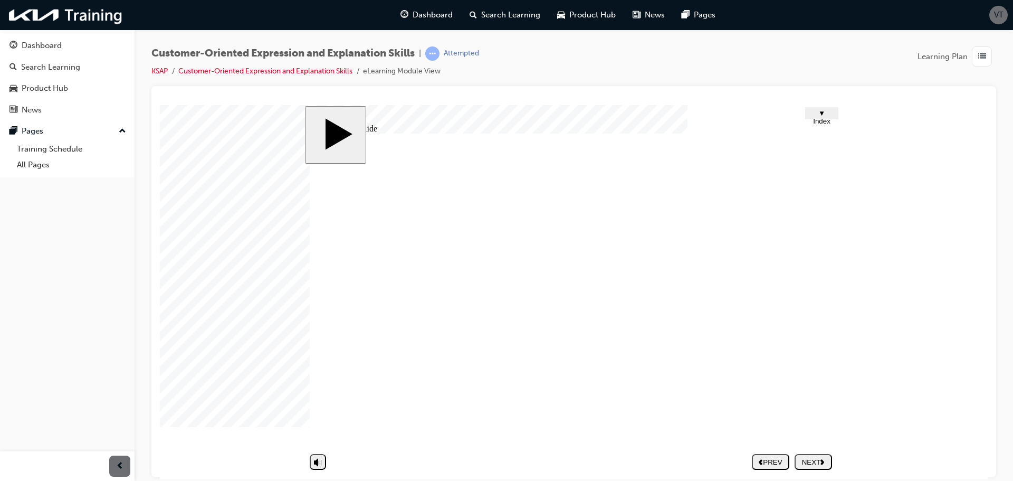
type input "frustration"
type input "shush"
type input "anger"
type input "frustration"
click at [800, 465] on div "NEXT" at bounding box center [813, 461] width 29 height 8
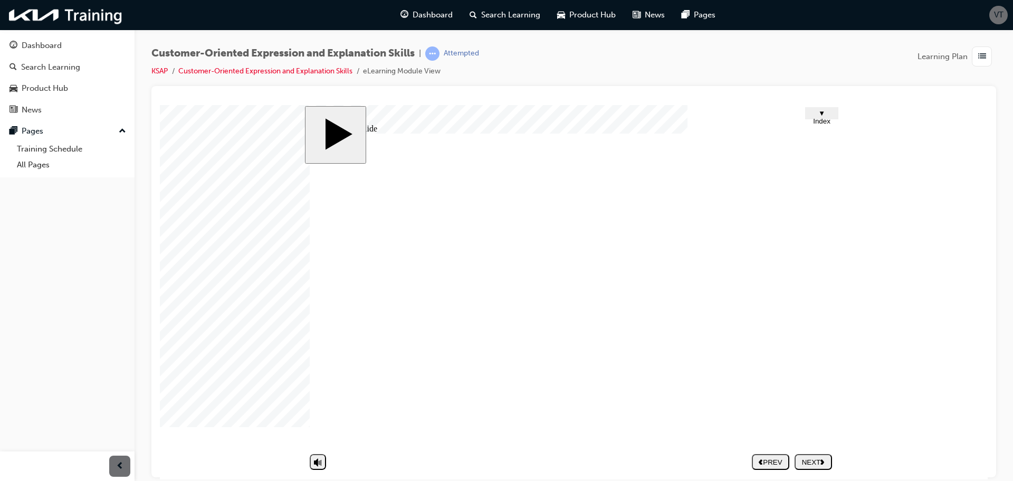
click at [822, 460] on polygon "next" at bounding box center [822, 460] width 4 height 5
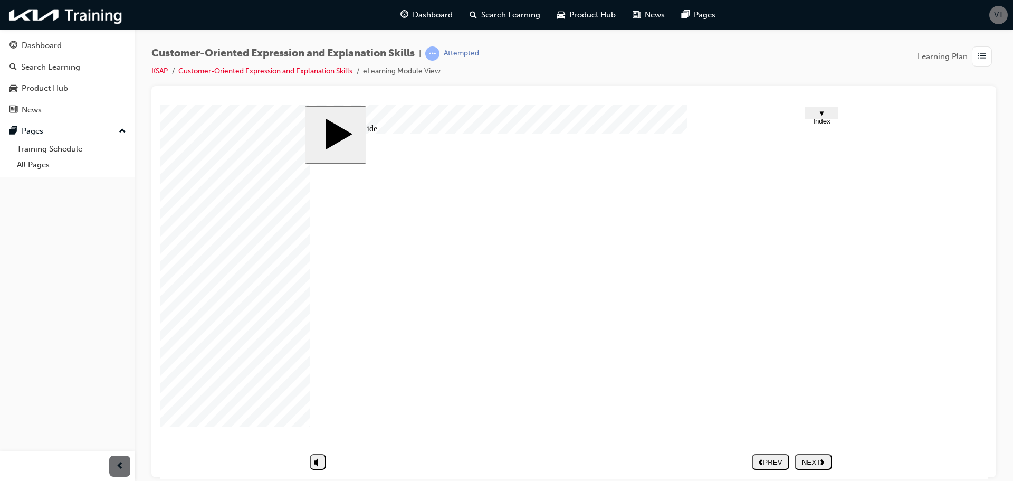
click at [815, 467] on button "NEXT" at bounding box center [812, 461] width 37 height 16
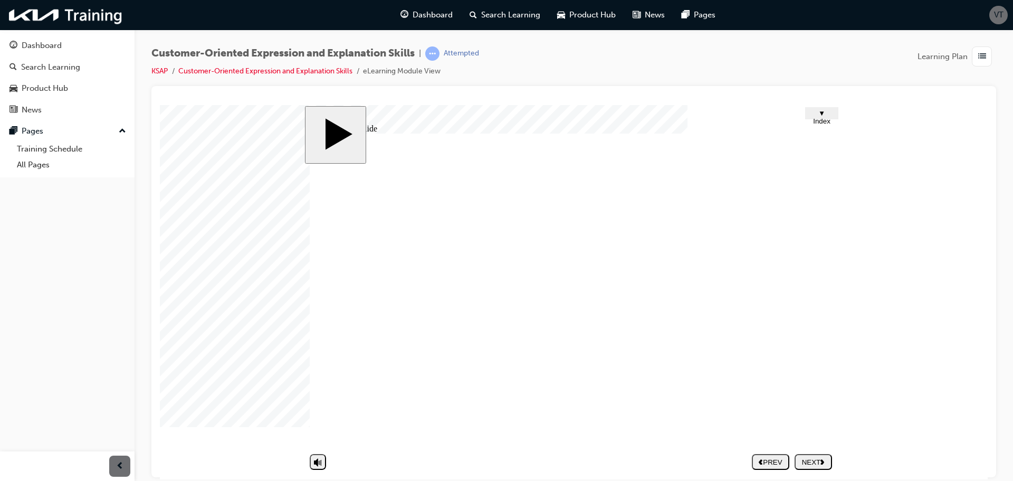
click at [811, 458] on div "NEXT" at bounding box center [813, 461] width 29 height 8
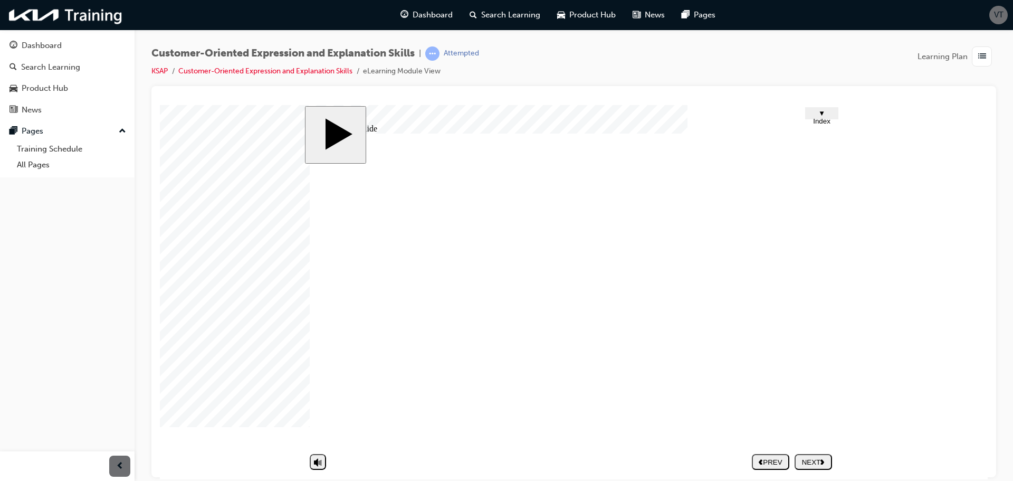
click at [817, 463] on nav "PREV NEXT SUBMIT" at bounding box center [792, 461] width 80 height 24
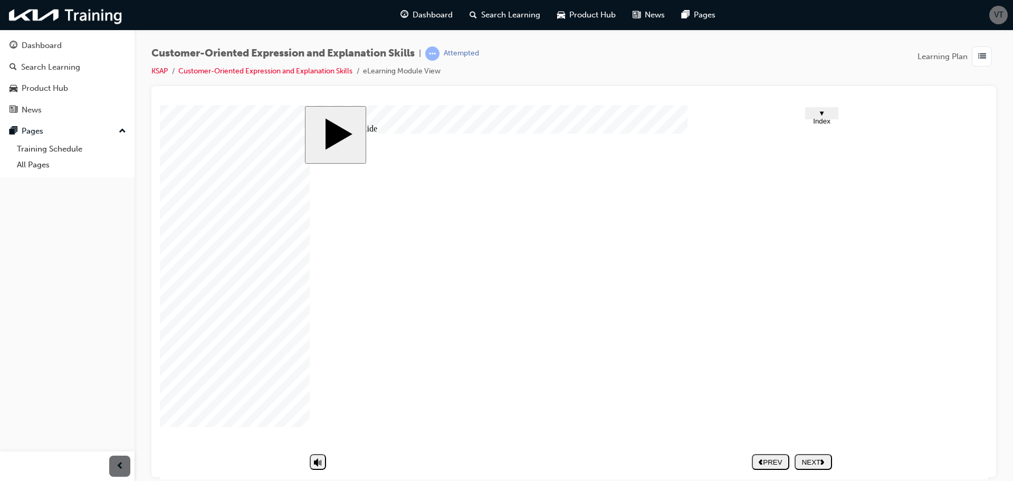
click at [820, 463] on div "NEXT" at bounding box center [813, 461] width 29 height 8
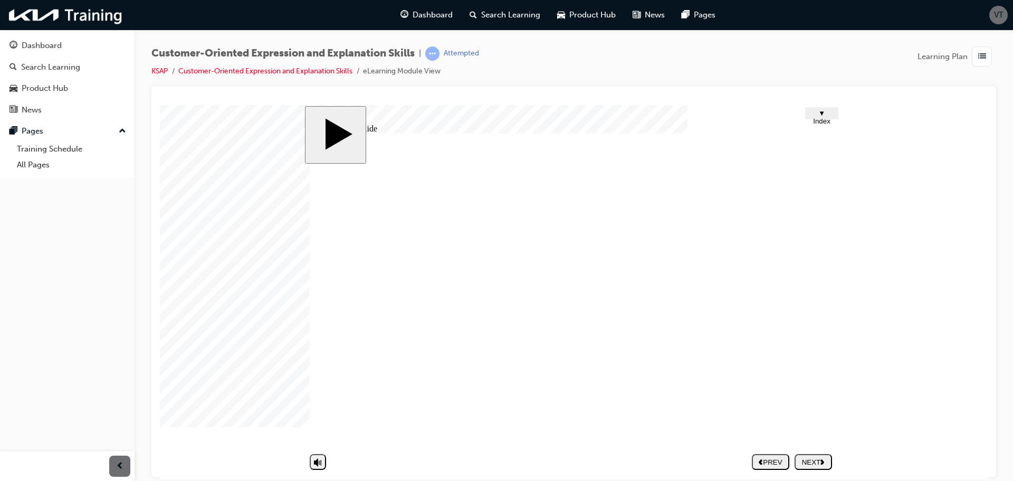
click at [807, 461] on div "NEXT" at bounding box center [813, 461] width 29 height 8
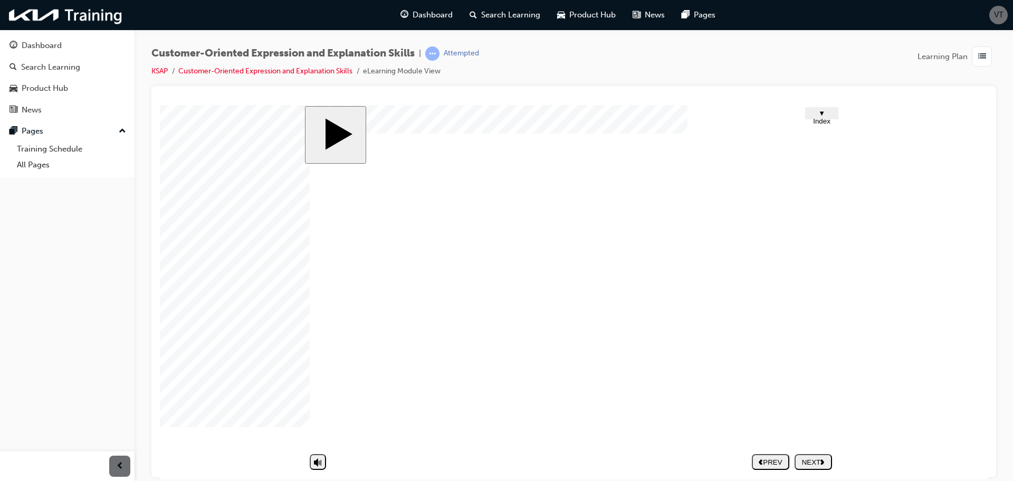
click at [822, 455] on button "NEXT" at bounding box center [812, 461] width 37 height 16
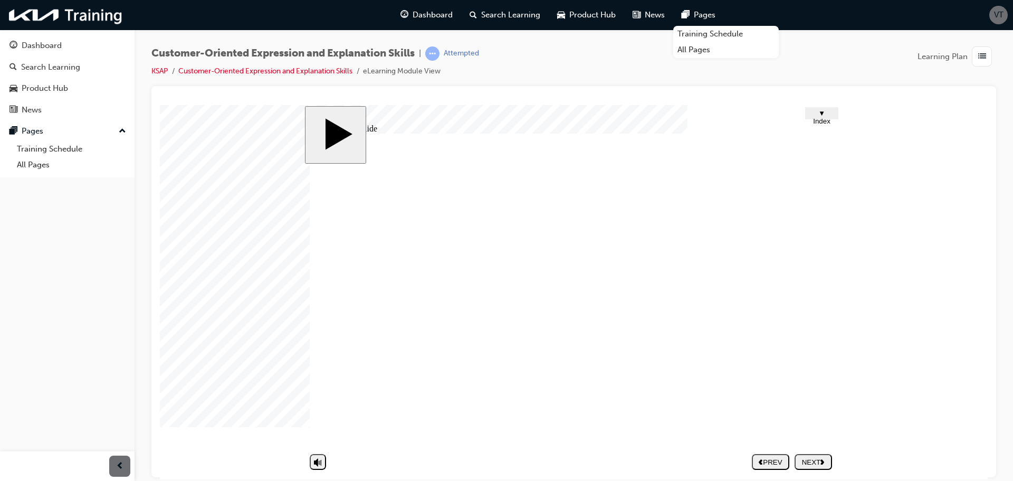
click at [812, 458] on div "NEXT" at bounding box center [813, 461] width 29 height 8
click at [45, 50] on div "Dashboard" at bounding box center [42, 46] width 40 height 12
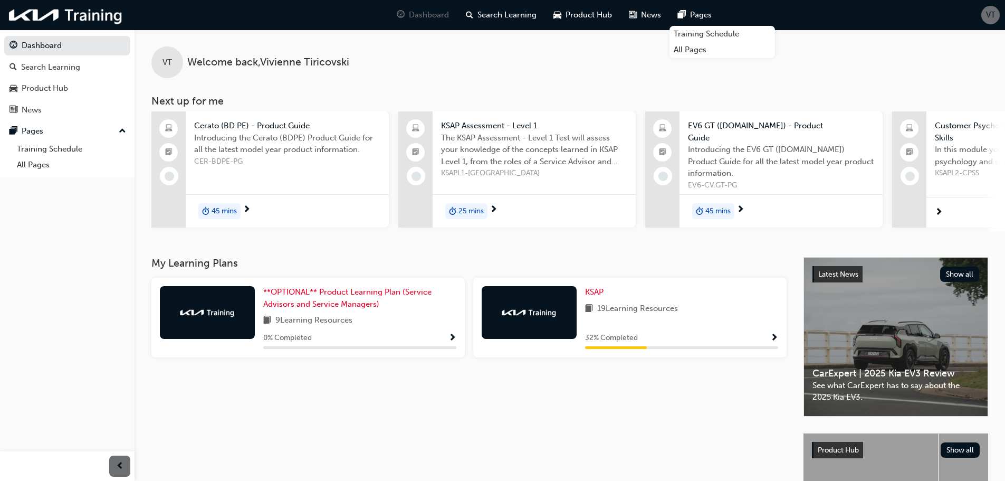
click at [774, 342] on span "Show Progress" at bounding box center [774, 337] width 8 height 9
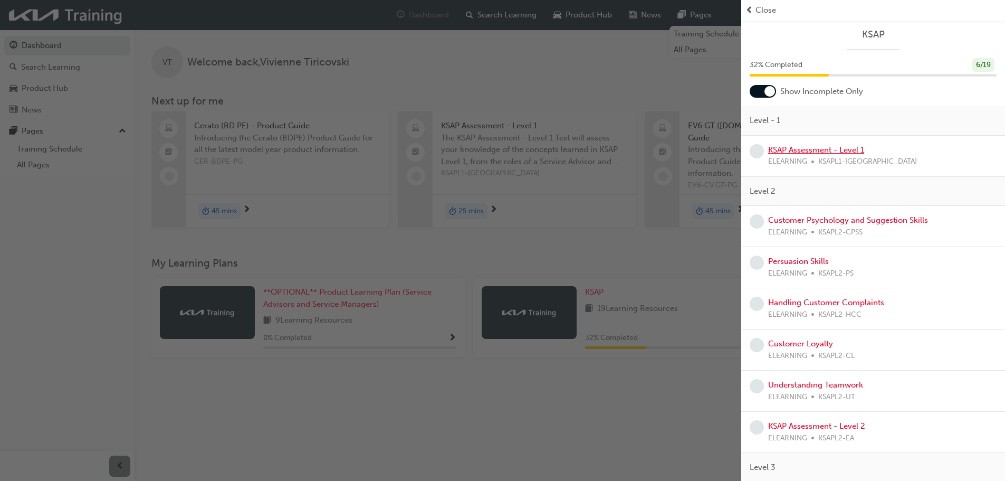
click at [813, 147] on link "KSAP Assessment - Level 1" at bounding box center [816, 149] width 96 height 9
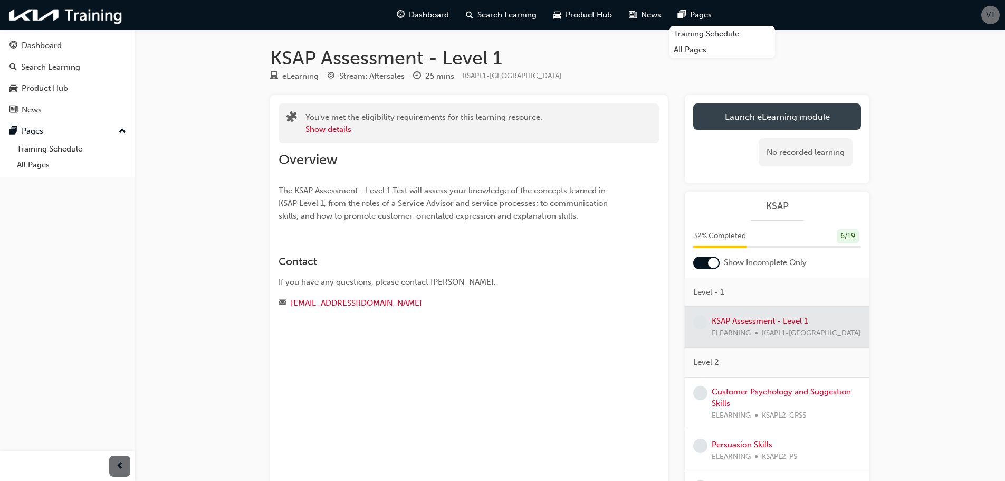
click at [805, 117] on link "Launch eLearning module" at bounding box center [777, 116] width 168 height 26
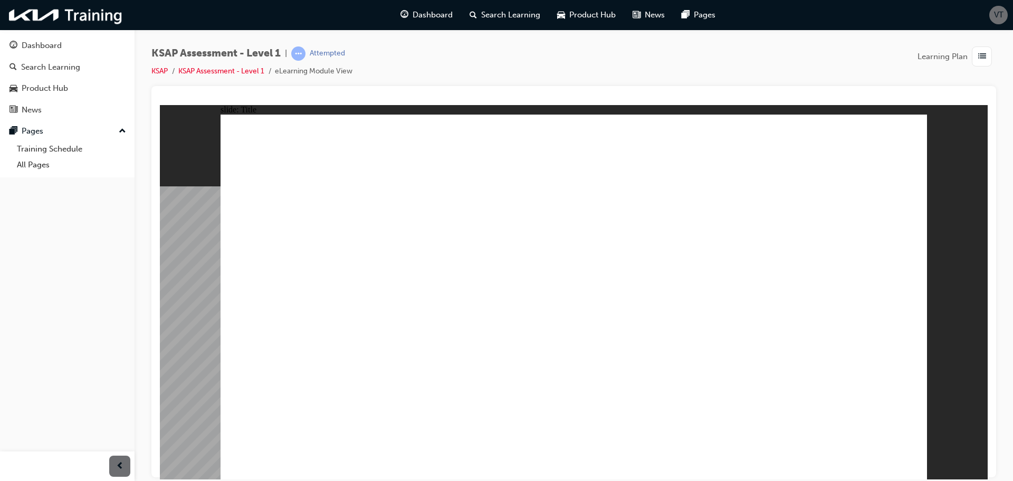
drag, startPoint x: 249, startPoint y: 227, endPoint x: 355, endPoint y: 245, distance: 107.5
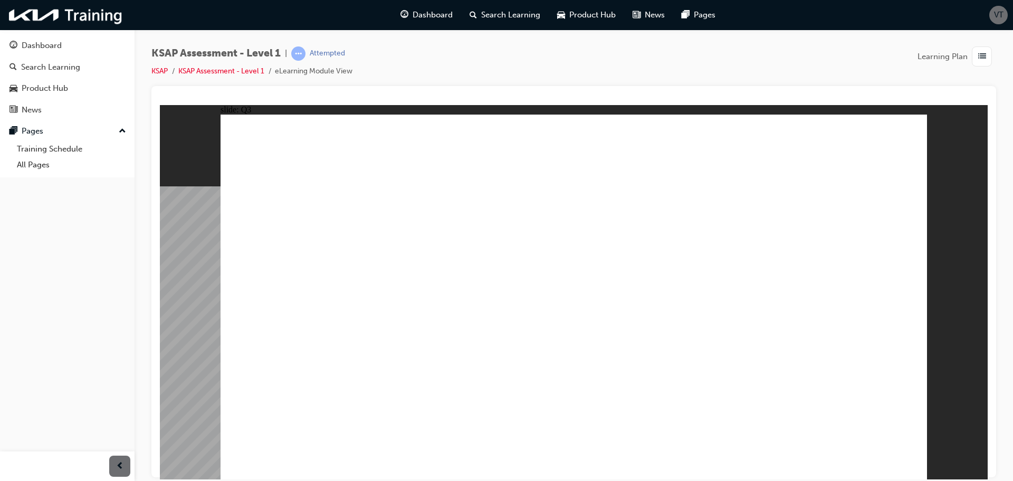
radio input "true"
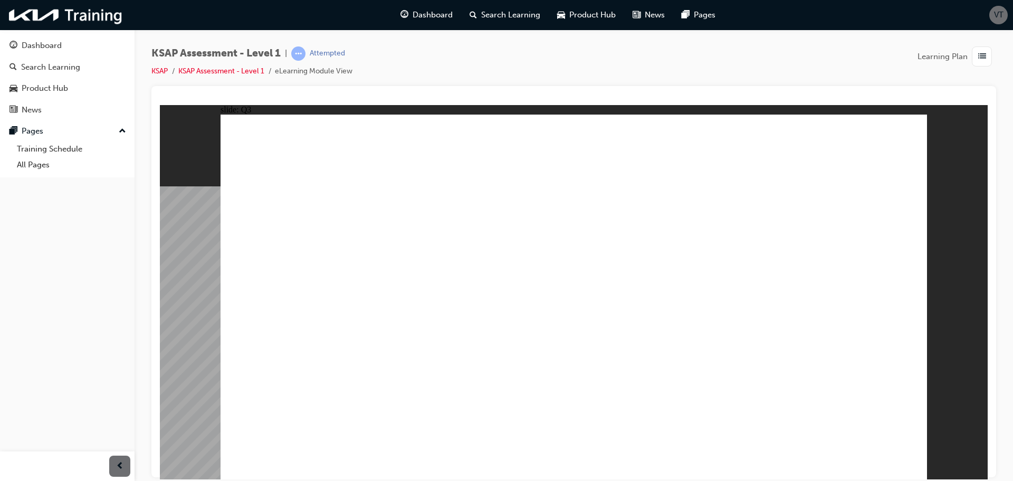
radio input "true"
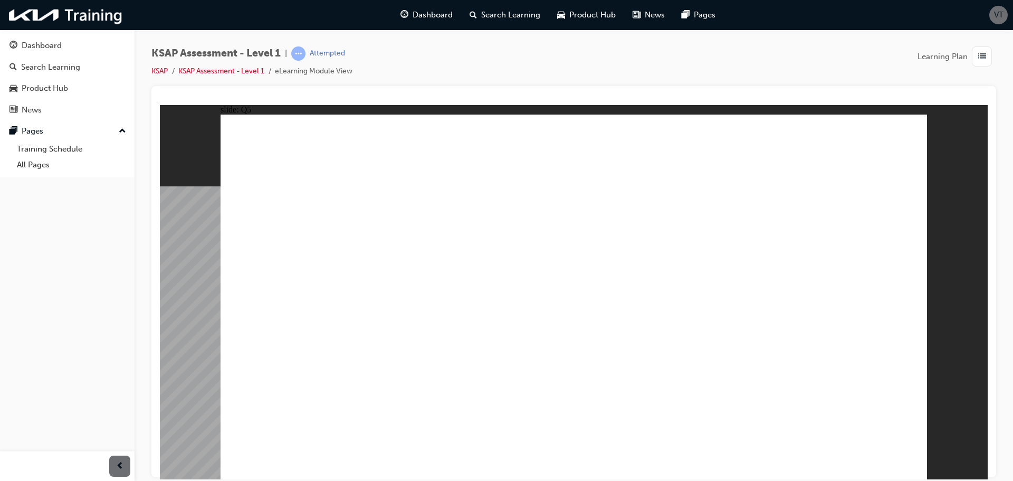
radio input "true"
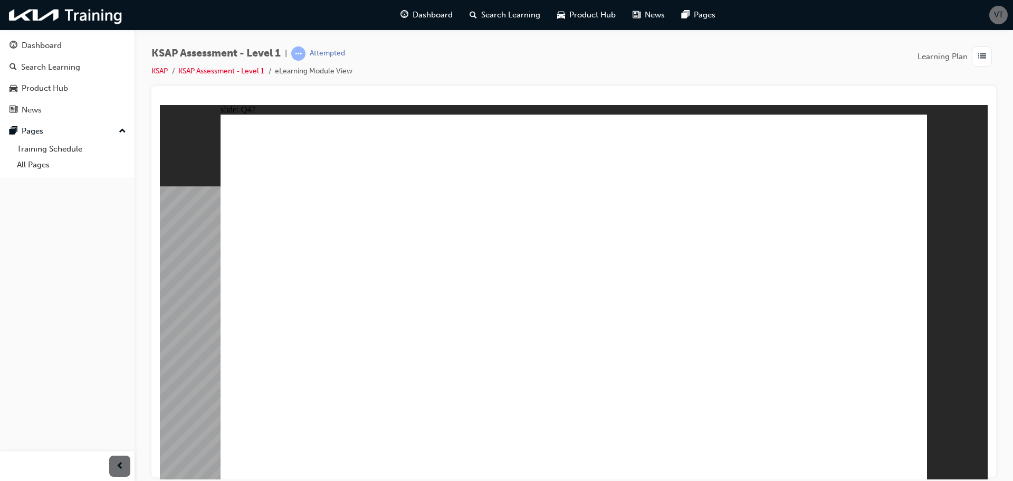
radio input "true"
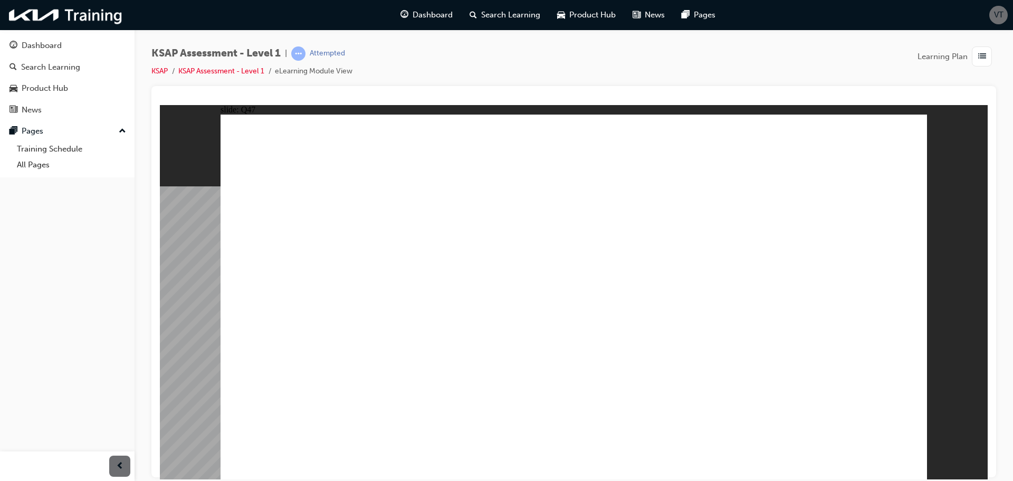
radio input "true"
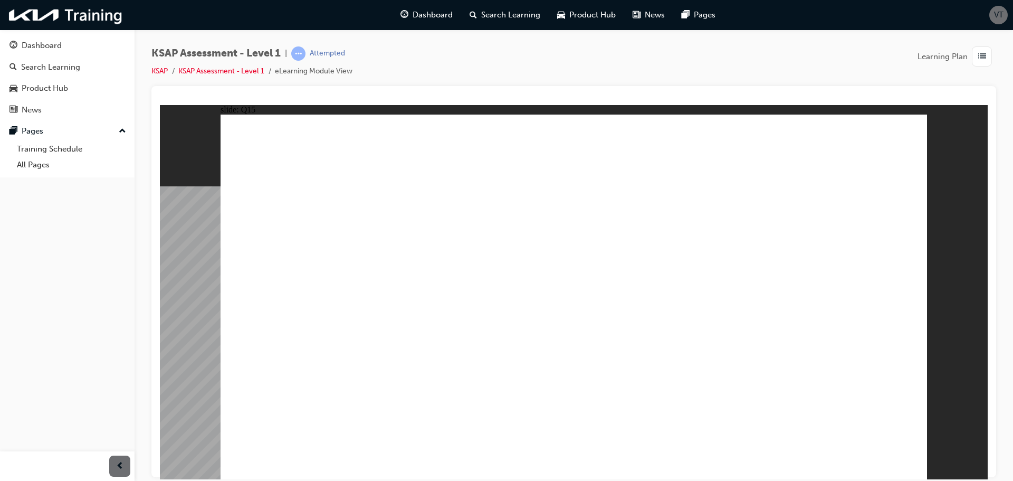
radio input "true"
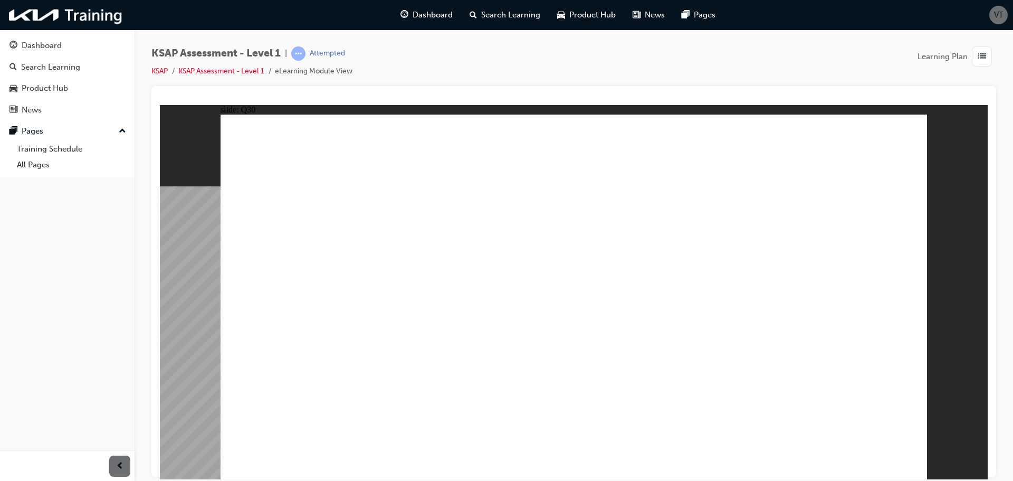
radio input "true"
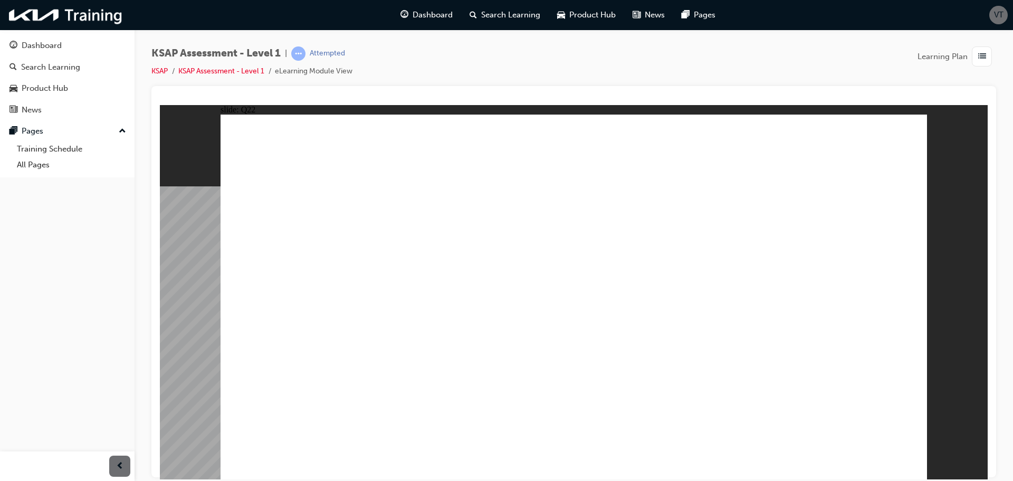
radio input "true"
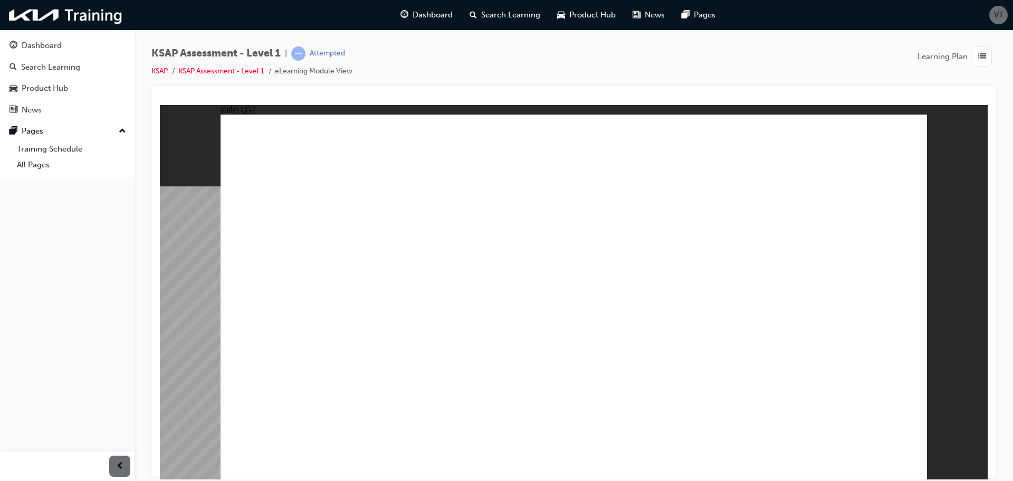
radio input "true"
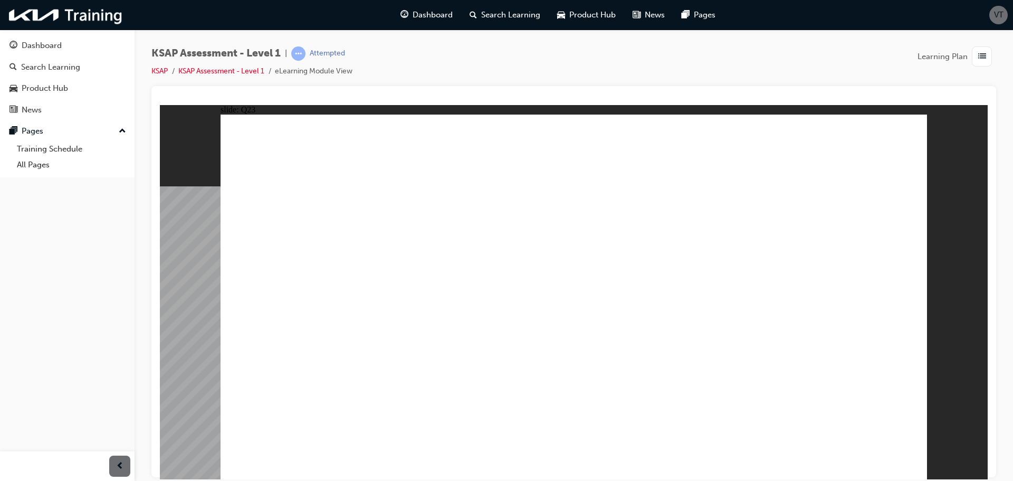
radio input "true"
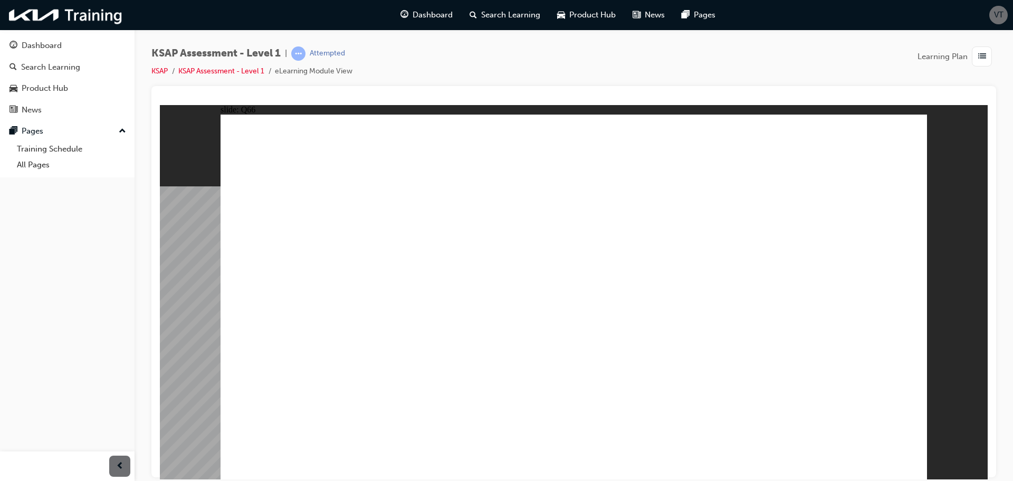
radio input "true"
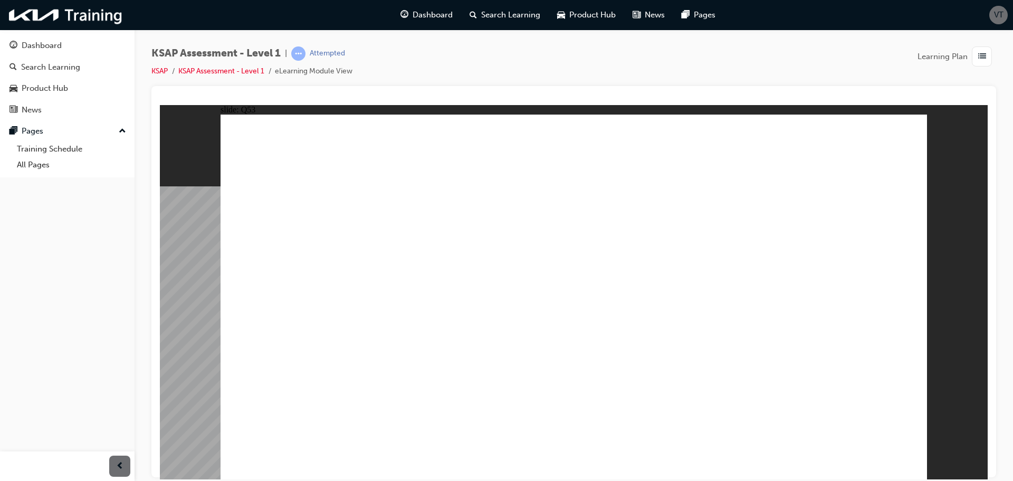
radio input "true"
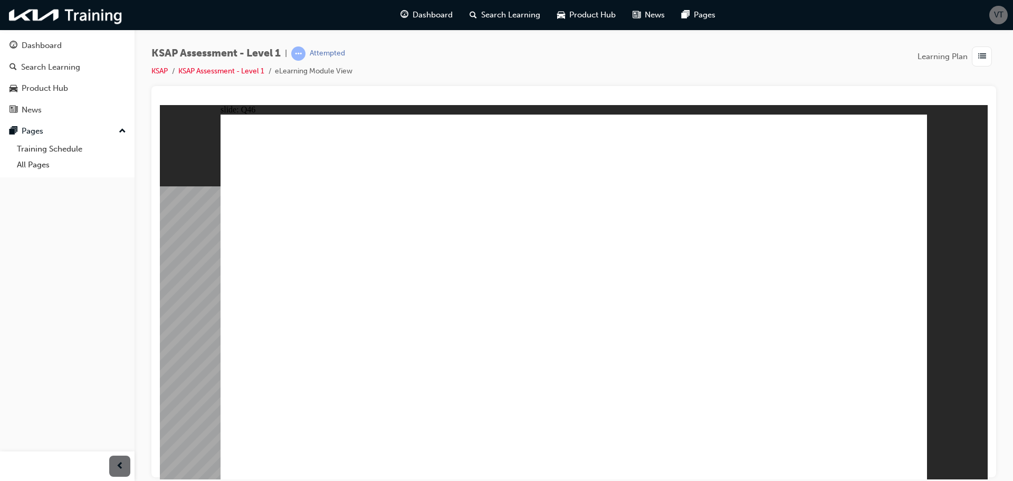
radio input "true"
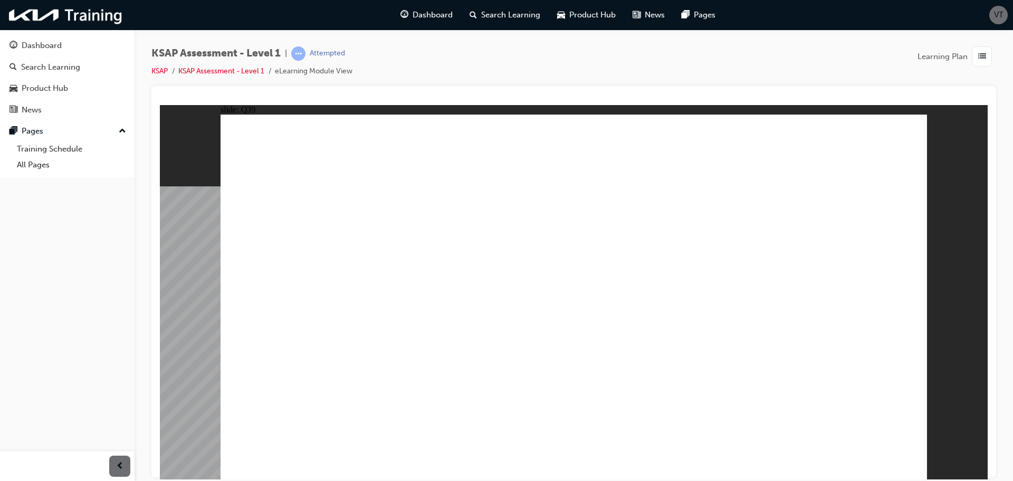
radio input "true"
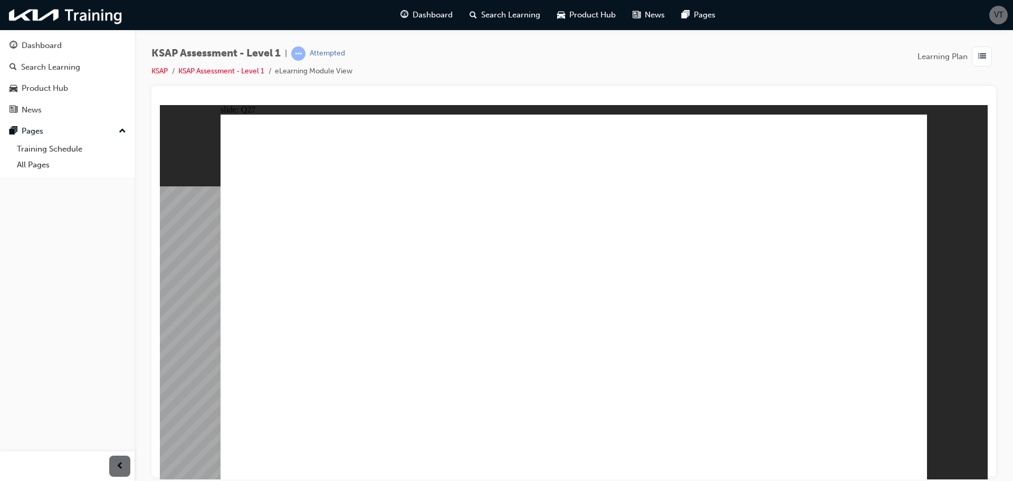
radio input "true"
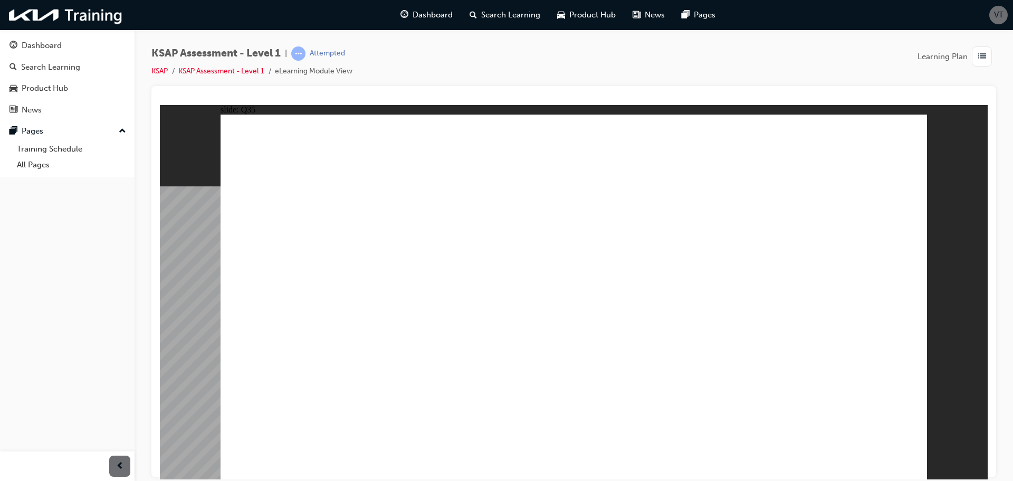
radio input "true"
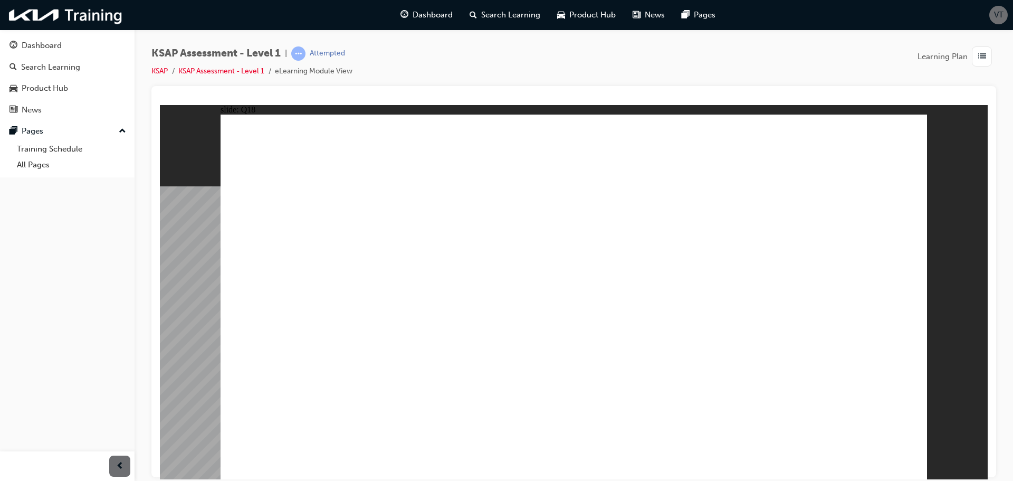
radio input "true"
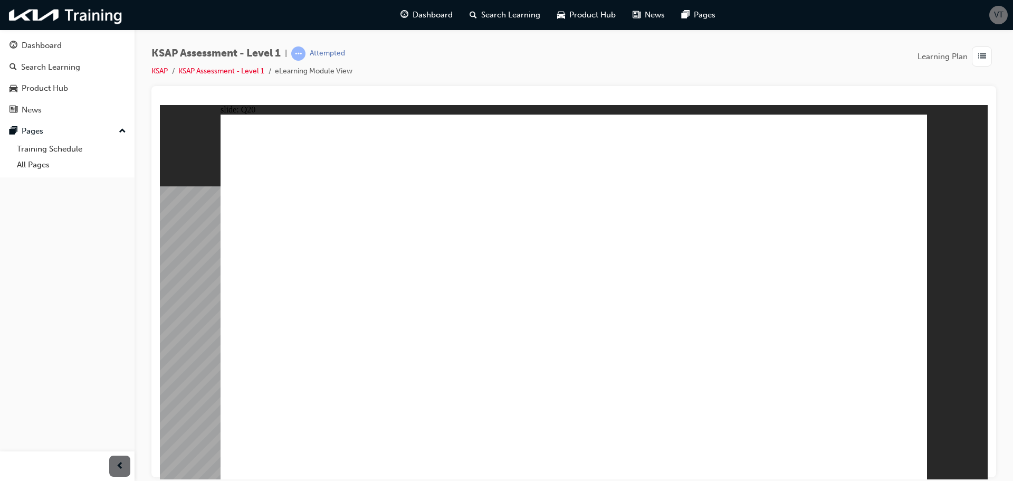
radio input "true"
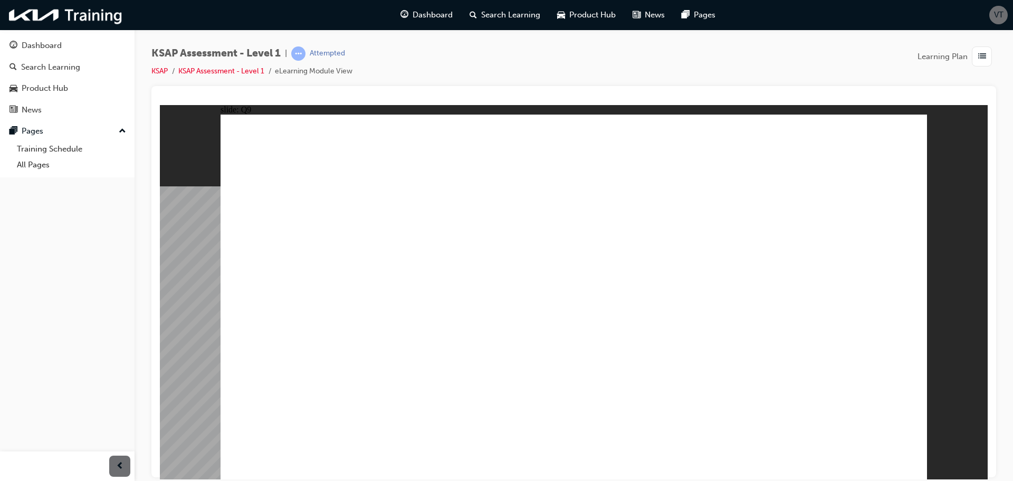
radio input "true"
drag, startPoint x: 872, startPoint y: 445, endPoint x: 872, endPoint y: 455, distance: 10.5
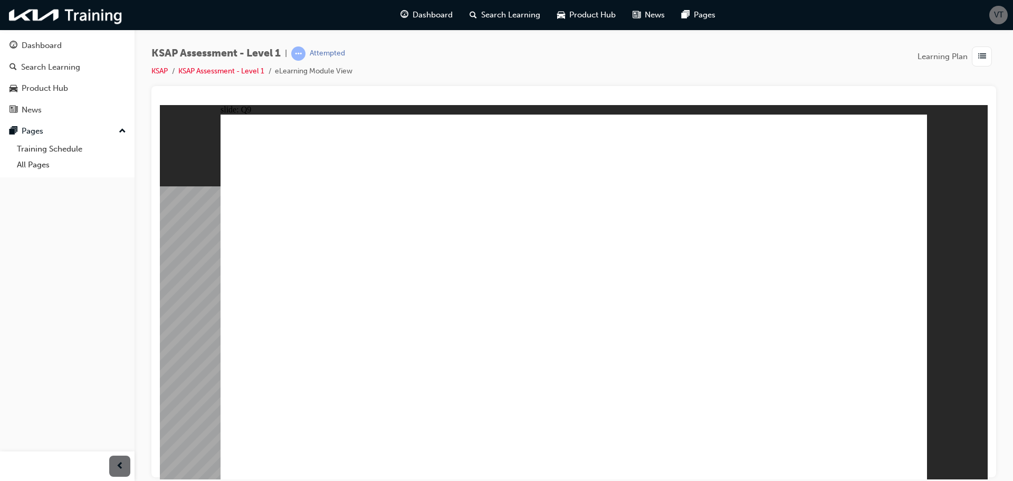
radio input "true"
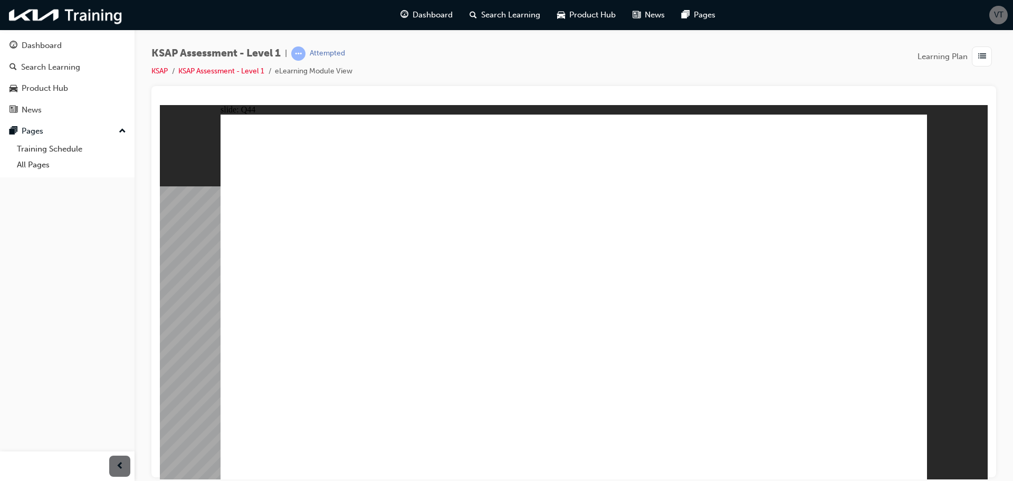
radio input "true"
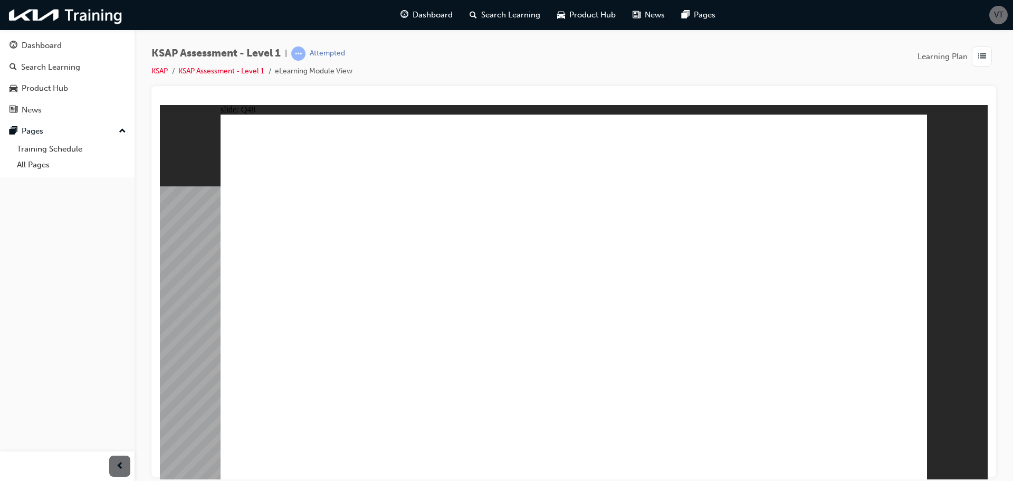
radio input "true"
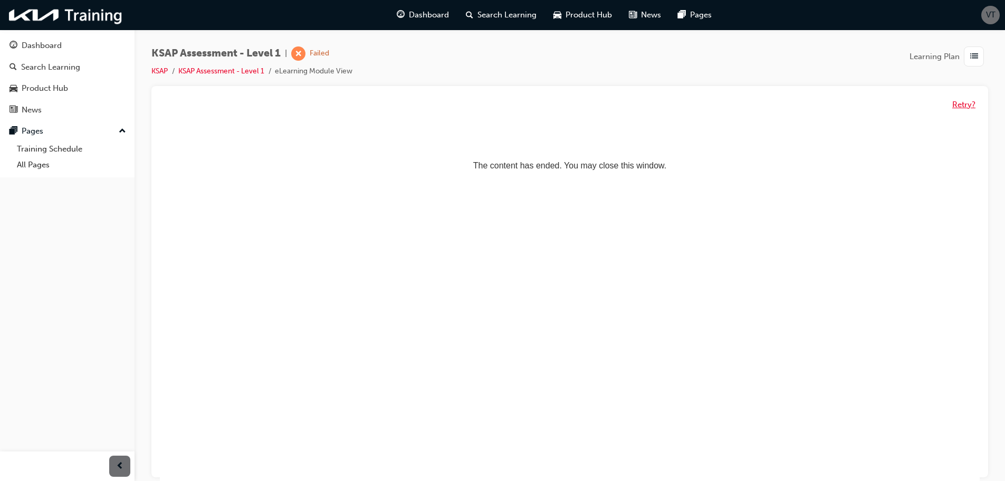
click at [971, 103] on button "Retry?" at bounding box center [963, 105] width 23 height 12
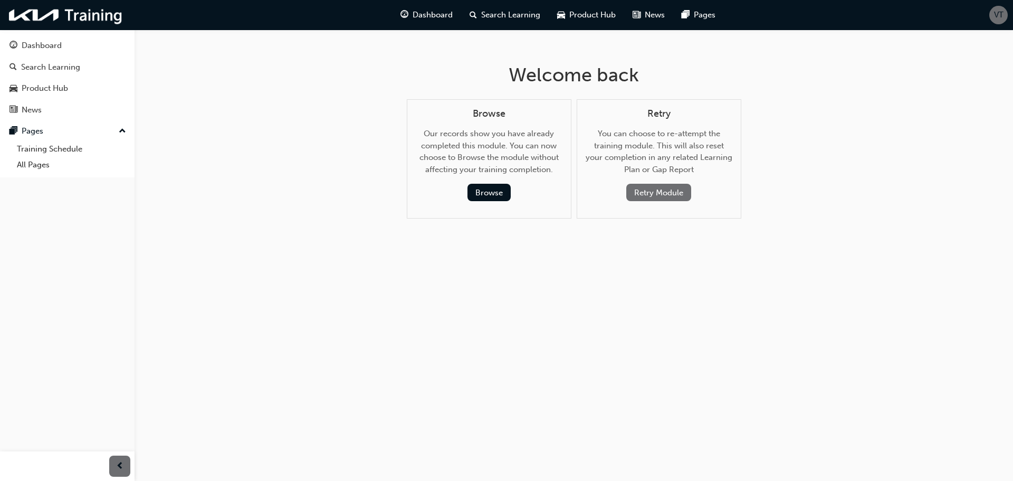
click at [661, 190] on button "Retry Module" at bounding box center [658, 192] width 65 height 17
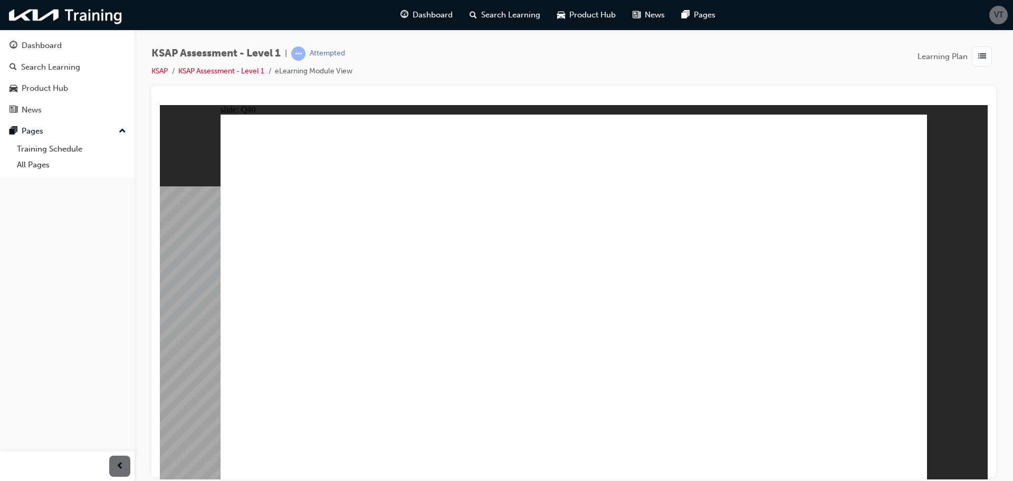
radio input "true"
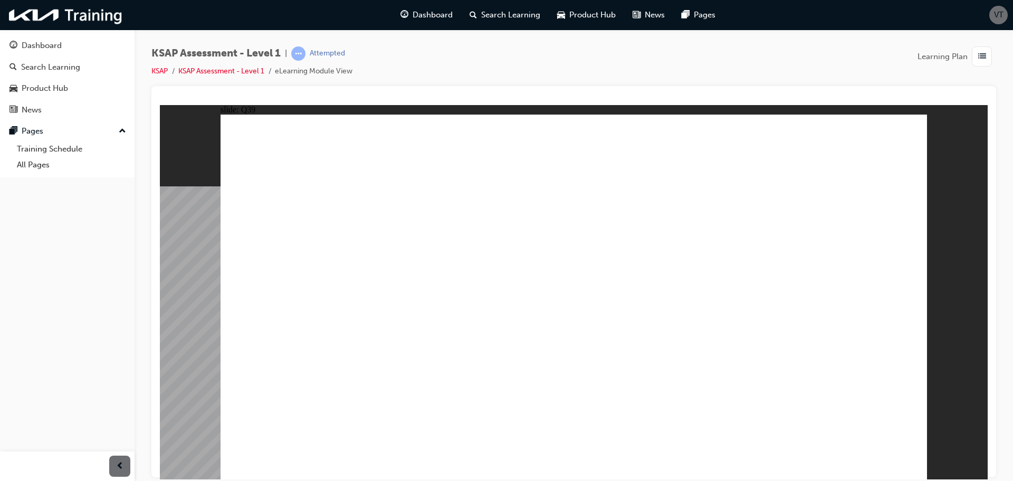
radio input "true"
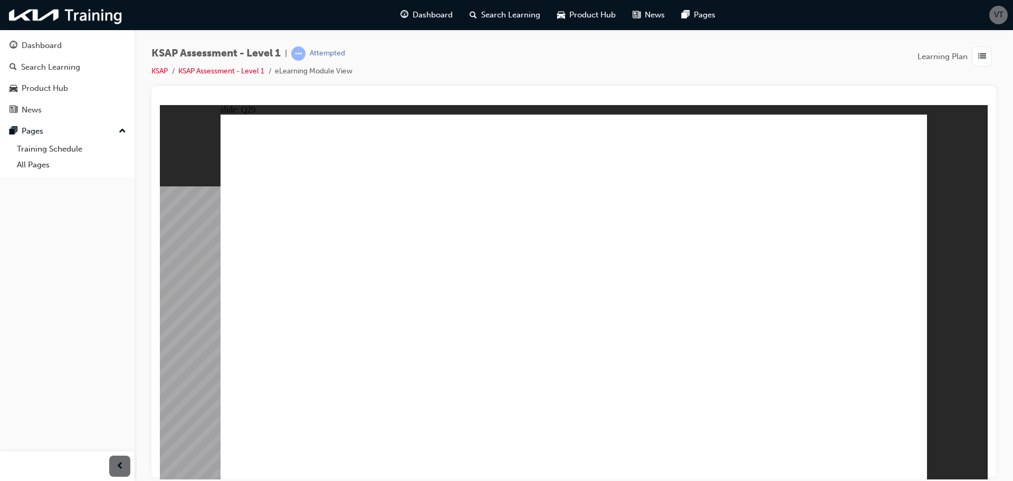
radio input "true"
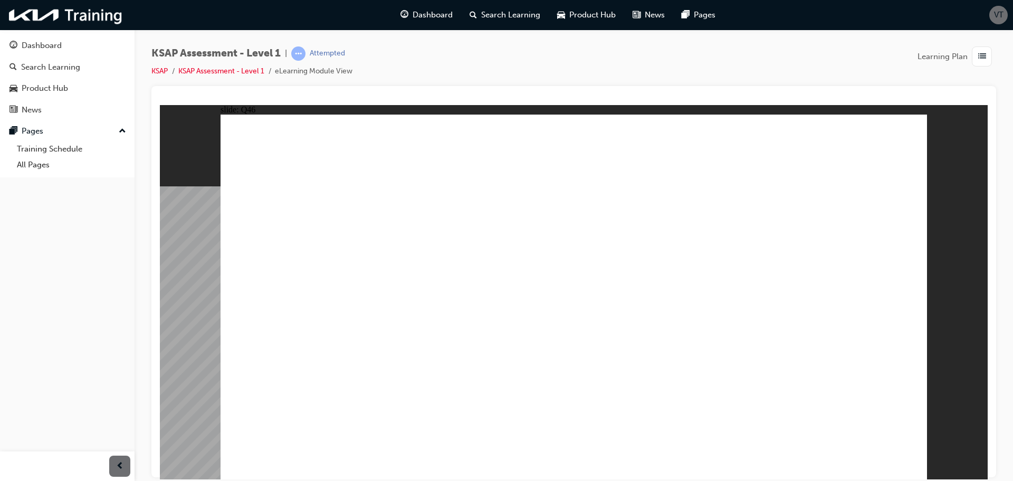
radio input "true"
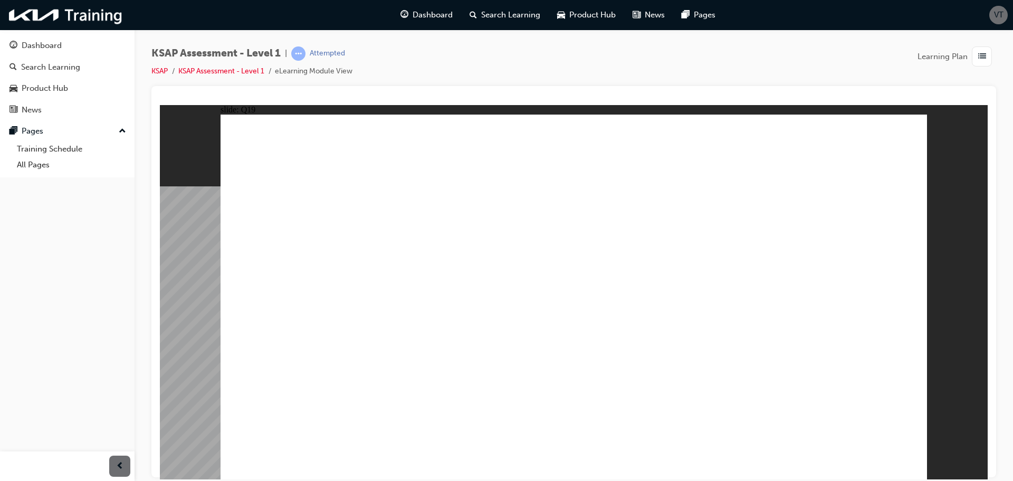
radio input "true"
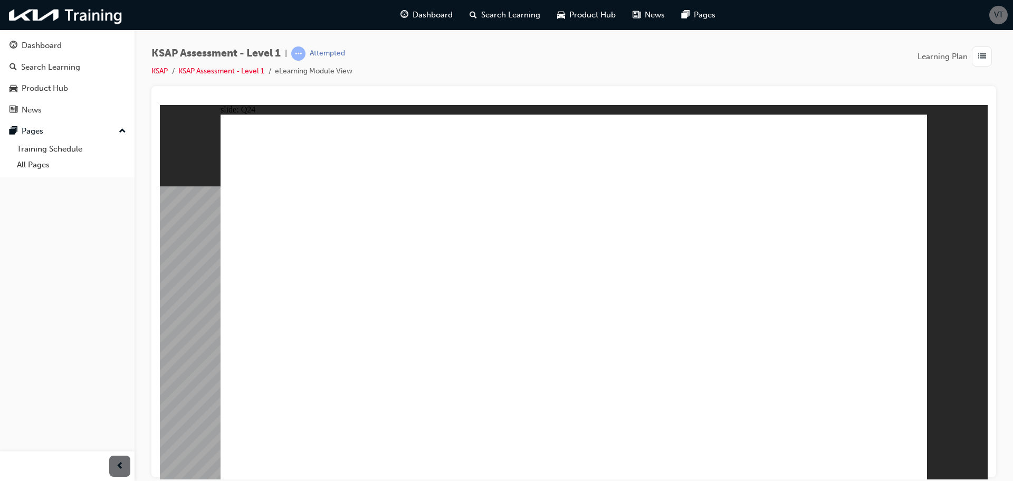
click at [51, 43] on div "Dashboard" at bounding box center [42, 46] width 40 height 12
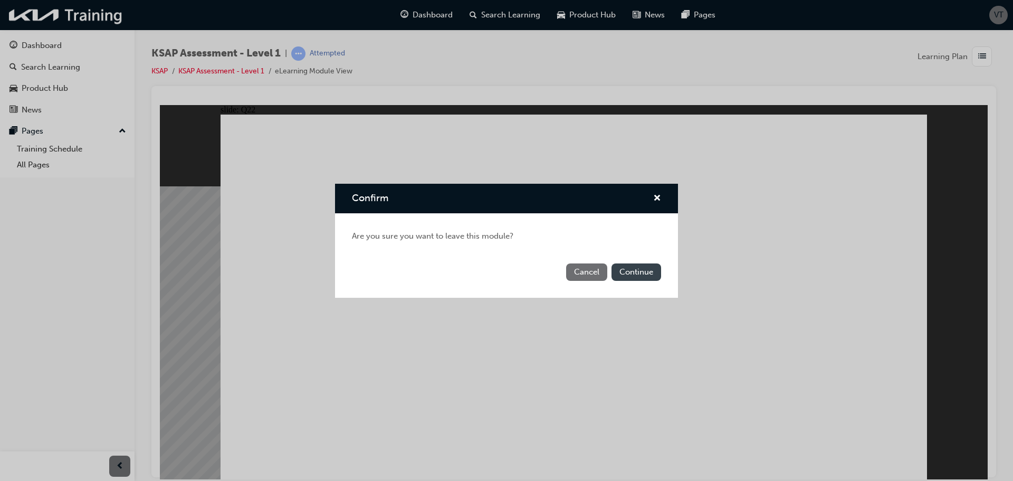
click at [639, 270] on button "Continue" at bounding box center [636, 271] width 50 height 17
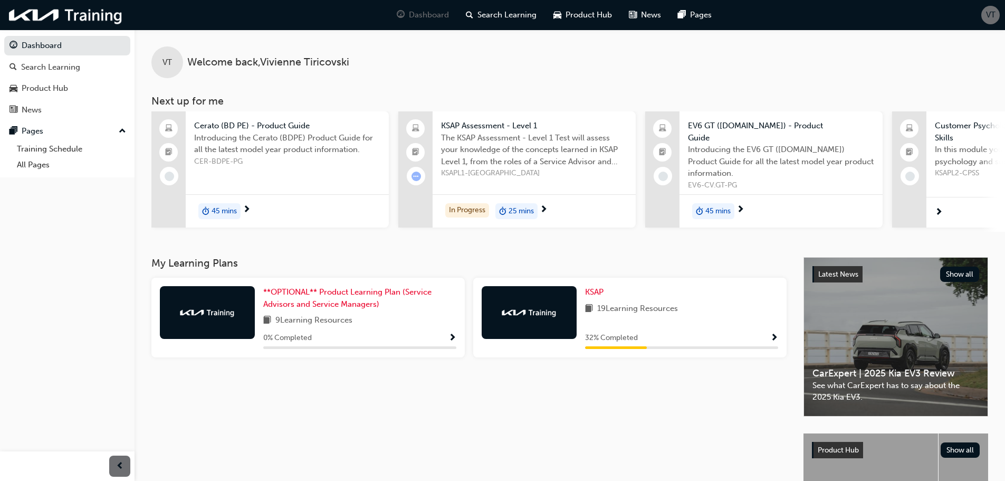
click at [541, 247] on div "VT Welcome back , [PERSON_NAME] Next up for me Cerato (BD PE) - Product Guide I…" at bounding box center [570, 143] width 870 height 227
